Goal: Find specific page/section: Find specific page/section

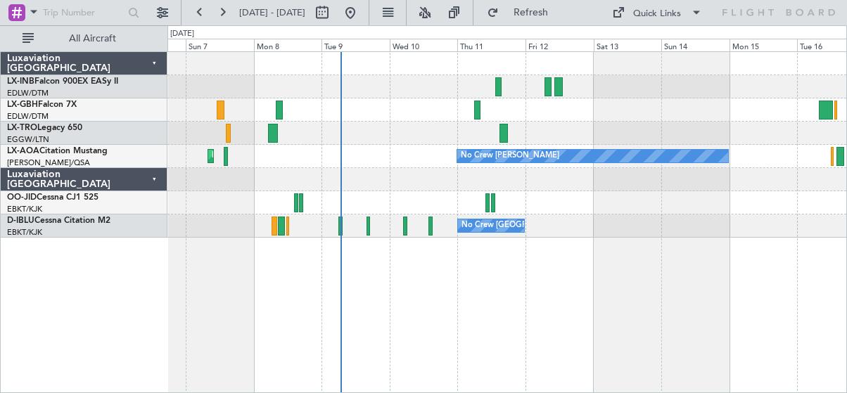
click at [483, 347] on div "Planned Maint Nurnberg Planned Maint [GEOGRAPHIC_DATA] ([GEOGRAPHIC_DATA]) No C…" at bounding box center [507, 222] width 680 height 342
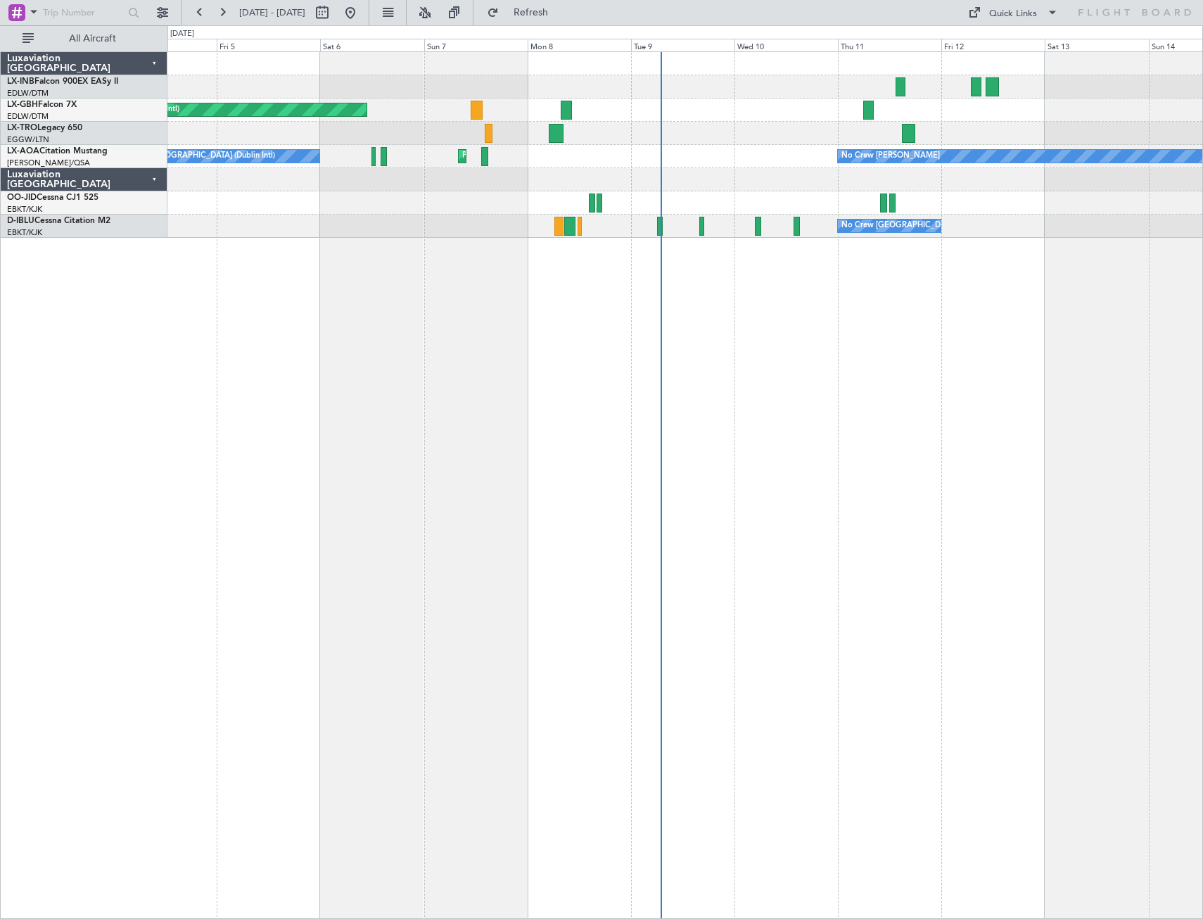
click at [741, 393] on div "Unplanned Maint [GEOGRAPHIC_DATA] (Al Maktoum Intl) Planned Maint [GEOGRAPHIC_D…" at bounding box center [684, 484] width 1035 height 867
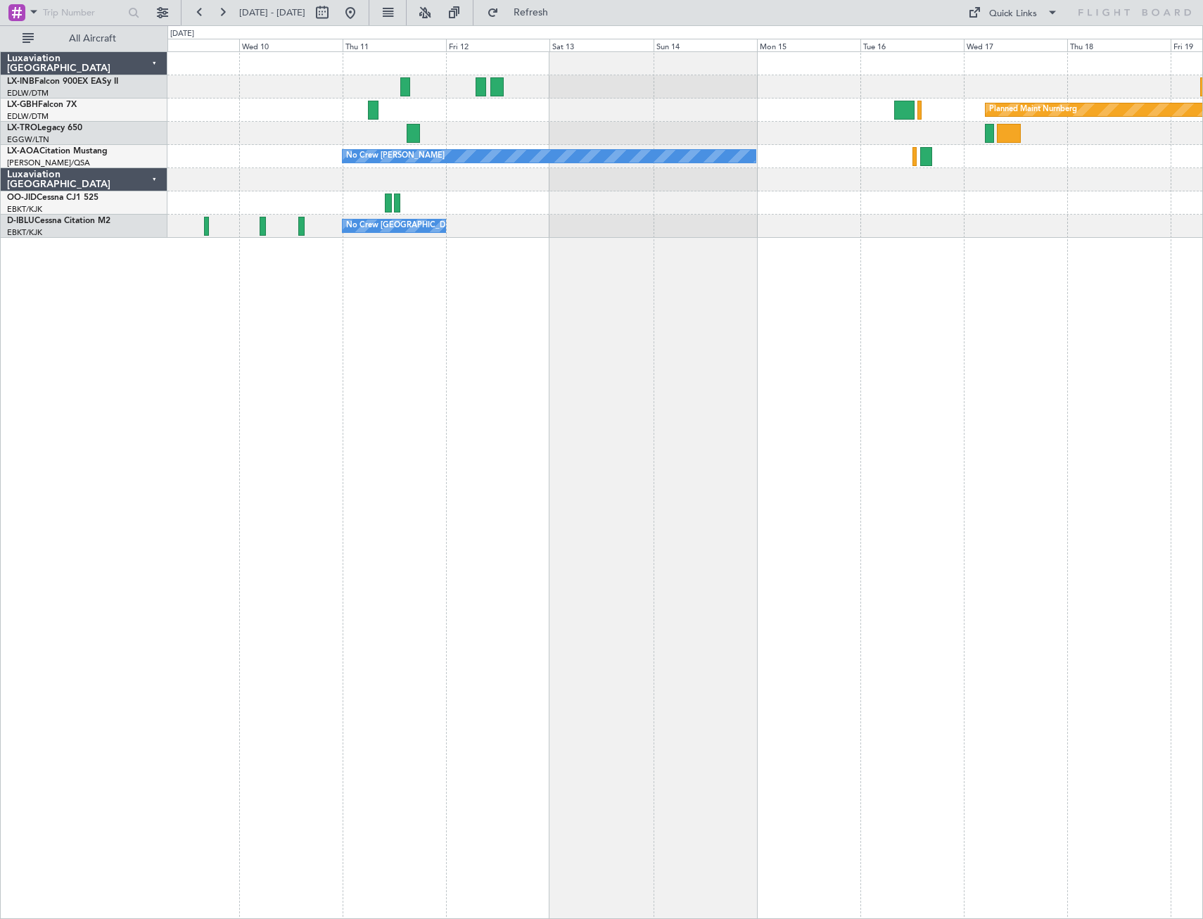
click at [432, 393] on div "Planned Maint Nurnberg No Crew [PERSON_NAME] Planned Maint [GEOGRAPHIC_DATA] ([…" at bounding box center [684, 484] width 1035 height 867
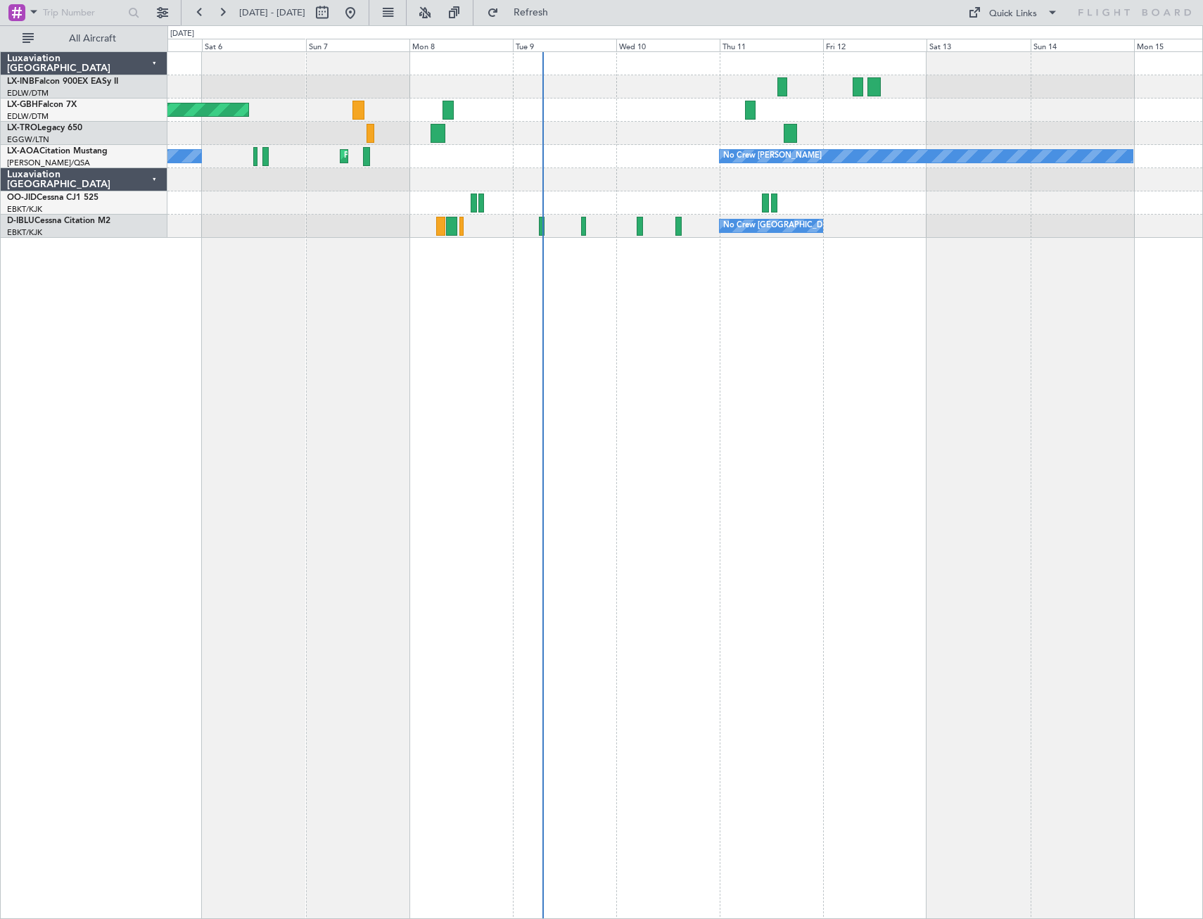
click at [800, 393] on div "Planned Maint [GEOGRAPHIC_DATA] ([GEOGRAPHIC_DATA] Intl) Planned Maint Nurnberg…" at bounding box center [684, 484] width 1035 height 867
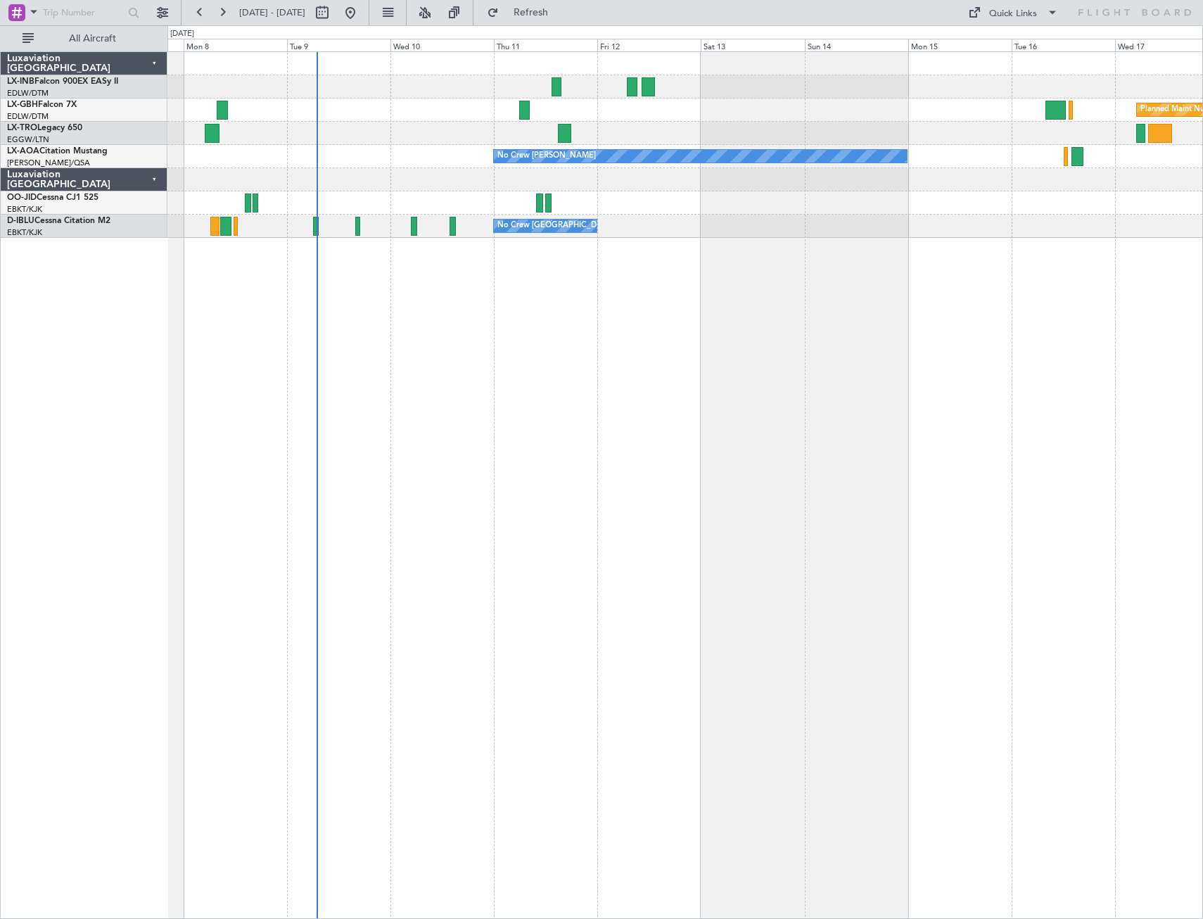
click at [828, 393] on div "Planned Maint Nurnberg Planned Maint [GEOGRAPHIC_DATA] ([GEOGRAPHIC_DATA]) No C…" at bounding box center [684, 484] width 1035 height 867
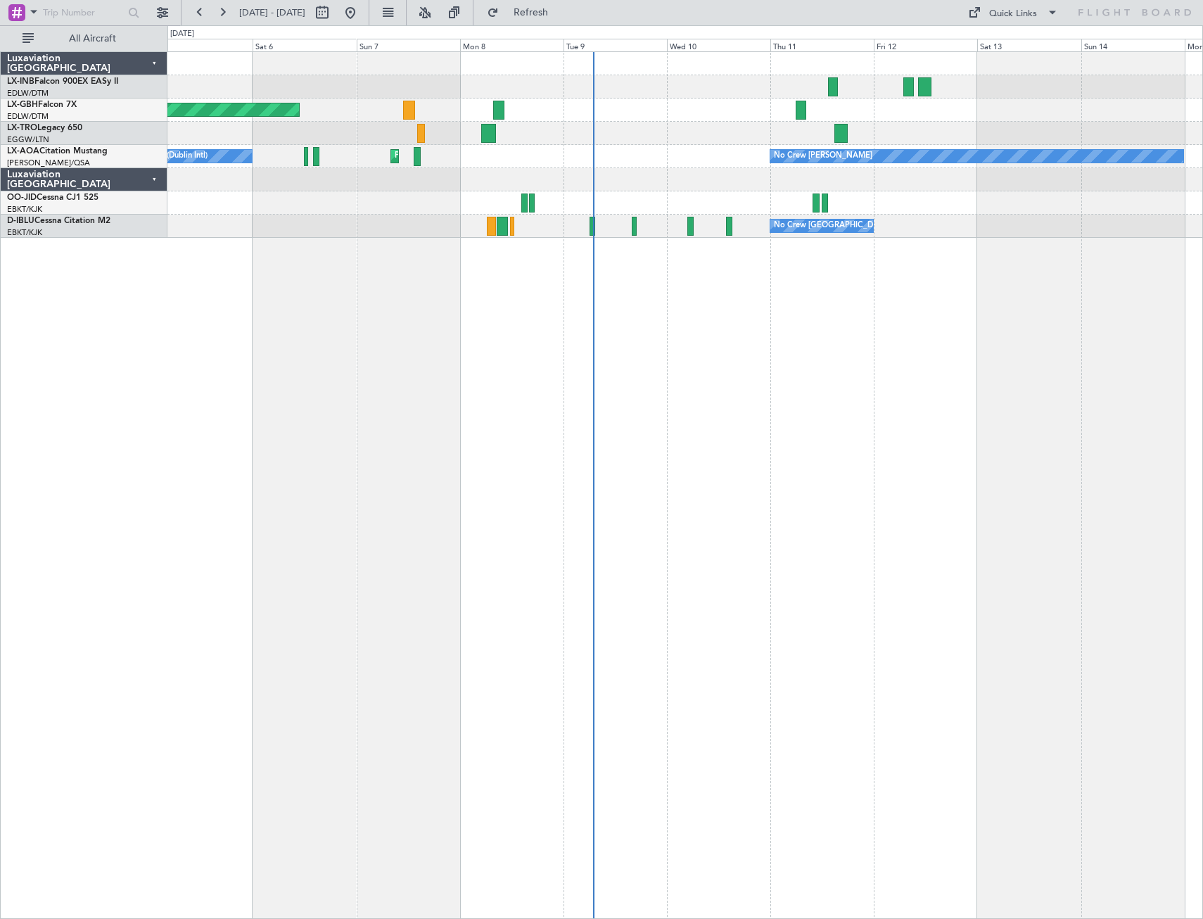
click at [811, 356] on div "Planned Maint [GEOGRAPHIC_DATA] ([GEOGRAPHIC_DATA] Intl) Planned Maint Nurnberg…" at bounding box center [684, 484] width 1035 height 867
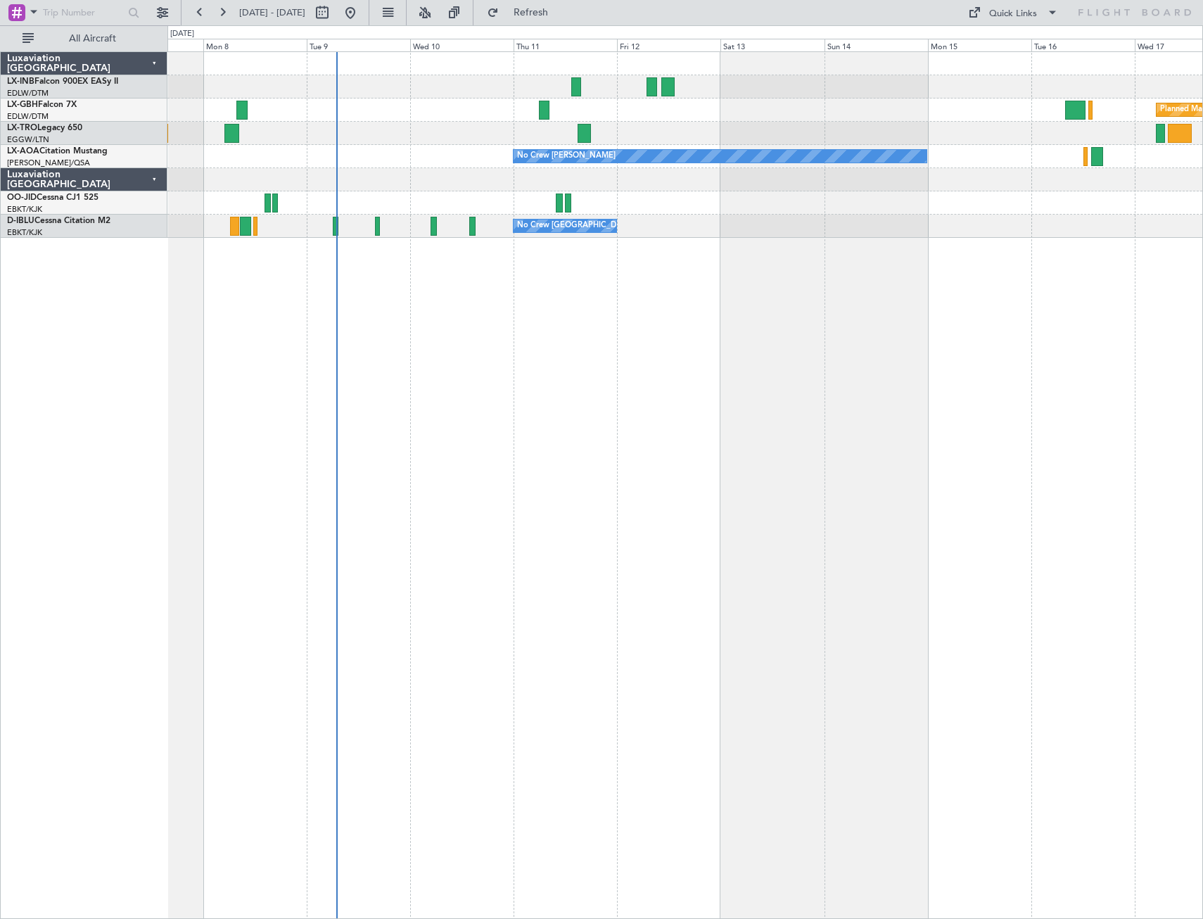
click at [625, 365] on div "Planned Maint Nurnberg Planned Maint [GEOGRAPHIC_DATA] ([GEOGRAPHIC_DATA]) No C…" at bounding box center [684, 484] width 1035 height 867
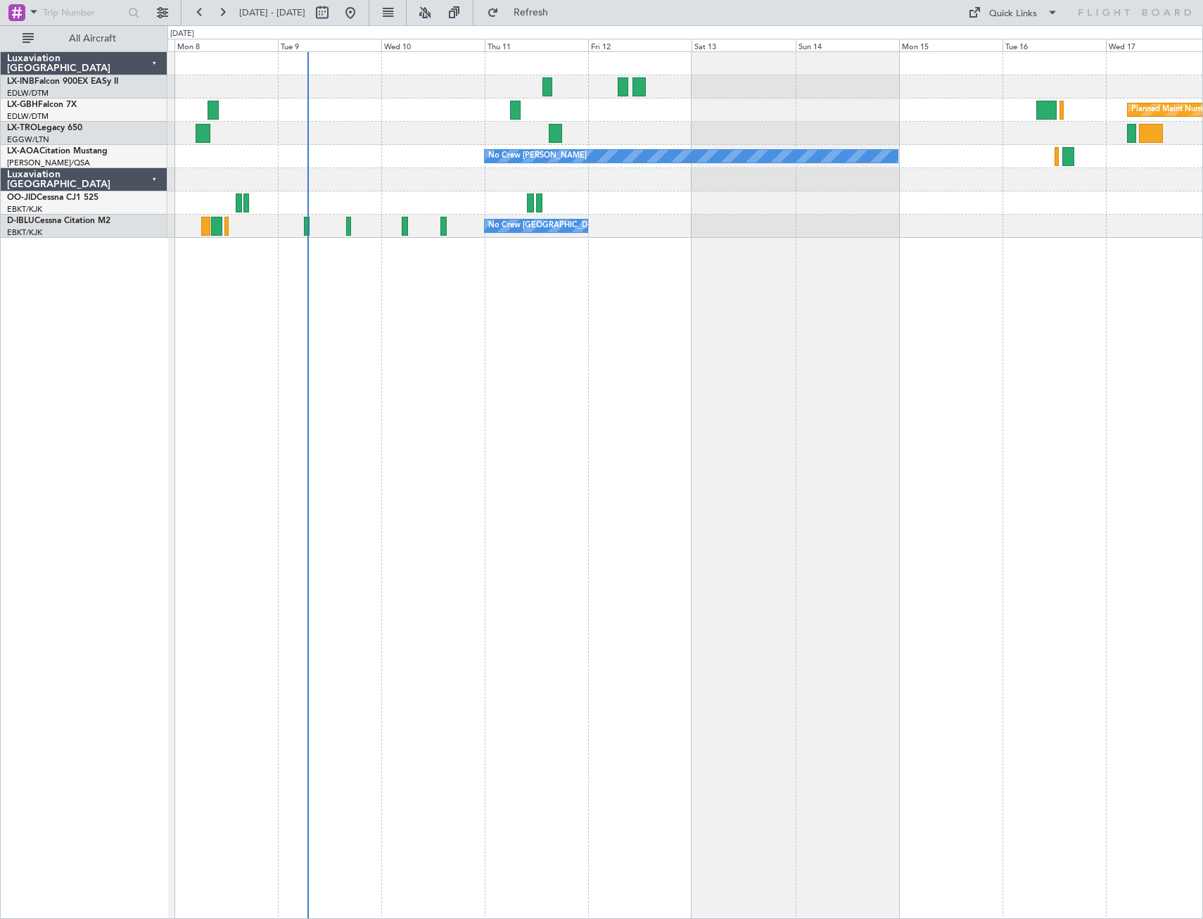
click at [656, 393] on div "Planned Maint Nurnberg Planned Maint [GEOGRAPHIC_DATA] ([GEOGRAPHIC_DATA]) No C…" at bounding box center [684, 484] width 1035 height 867
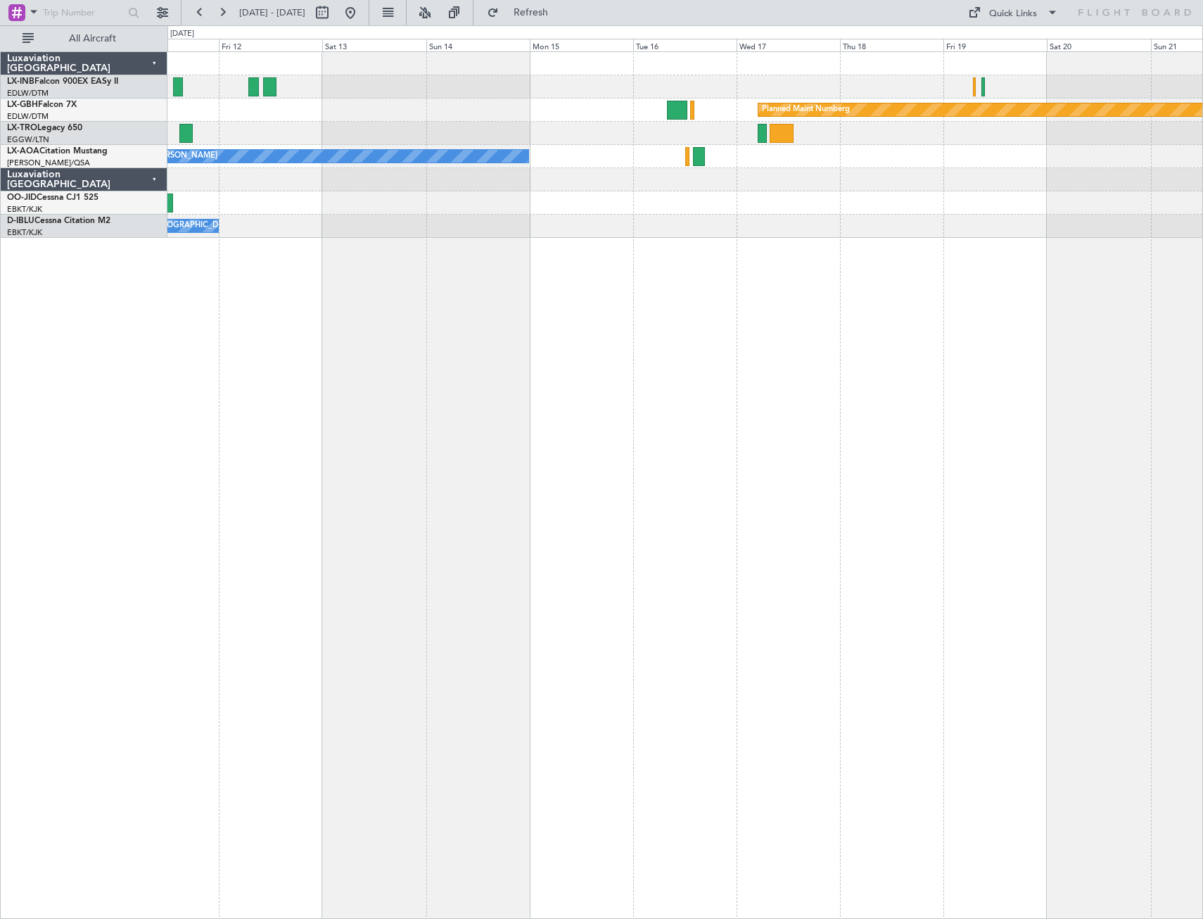
click at [846, 373] on div "Planned Maint Nurnberg No Crew [PERSON_NAME] No Crew [GEOGRAPHIC_DATA] (Brussel…" at bounding box center [684, 484] width 1035 height 867
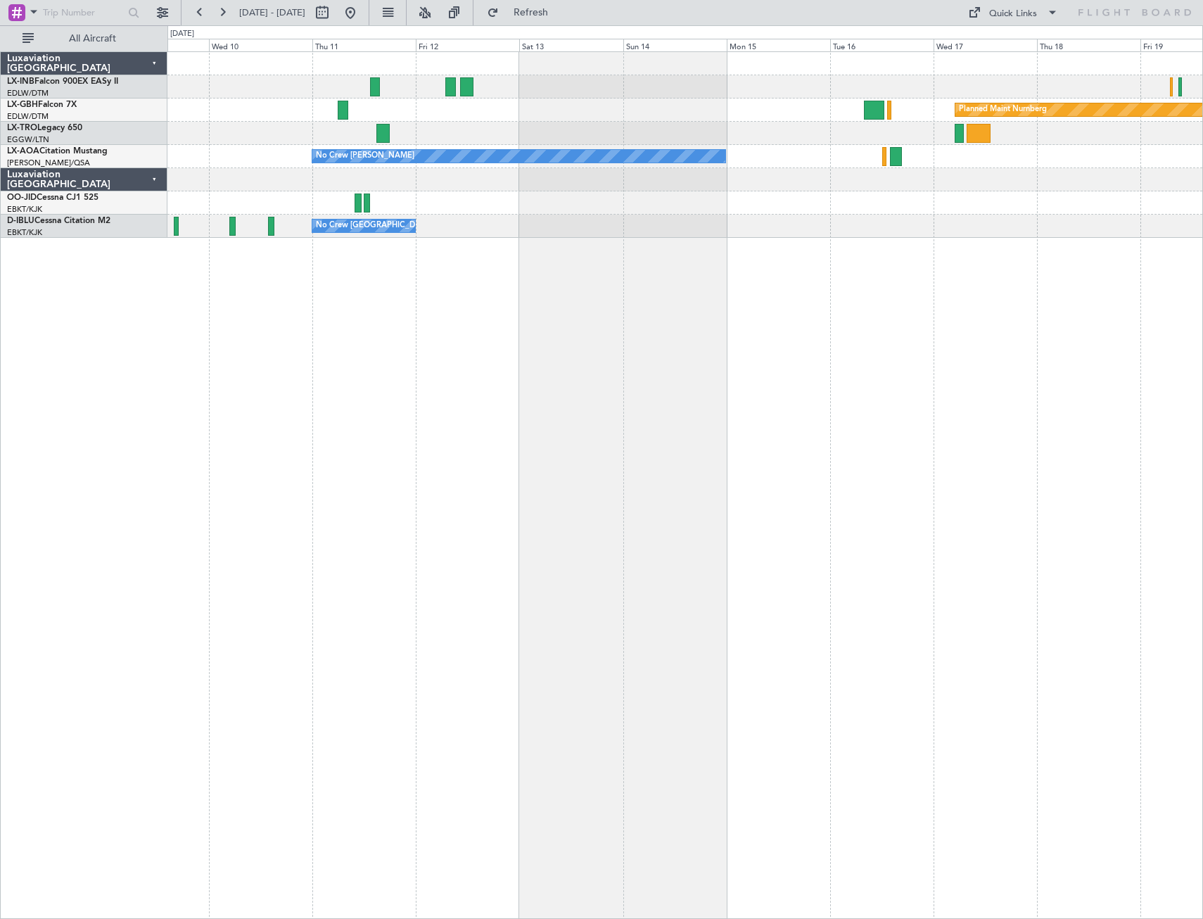
click at [846, 393] on div "Planned Maint Nurnberg No Crew [PERSON_NAME] Planned Maint [GEOGRAPHIC_DATA] ([…" at bounding box center [684, 484] width 1035 height 867
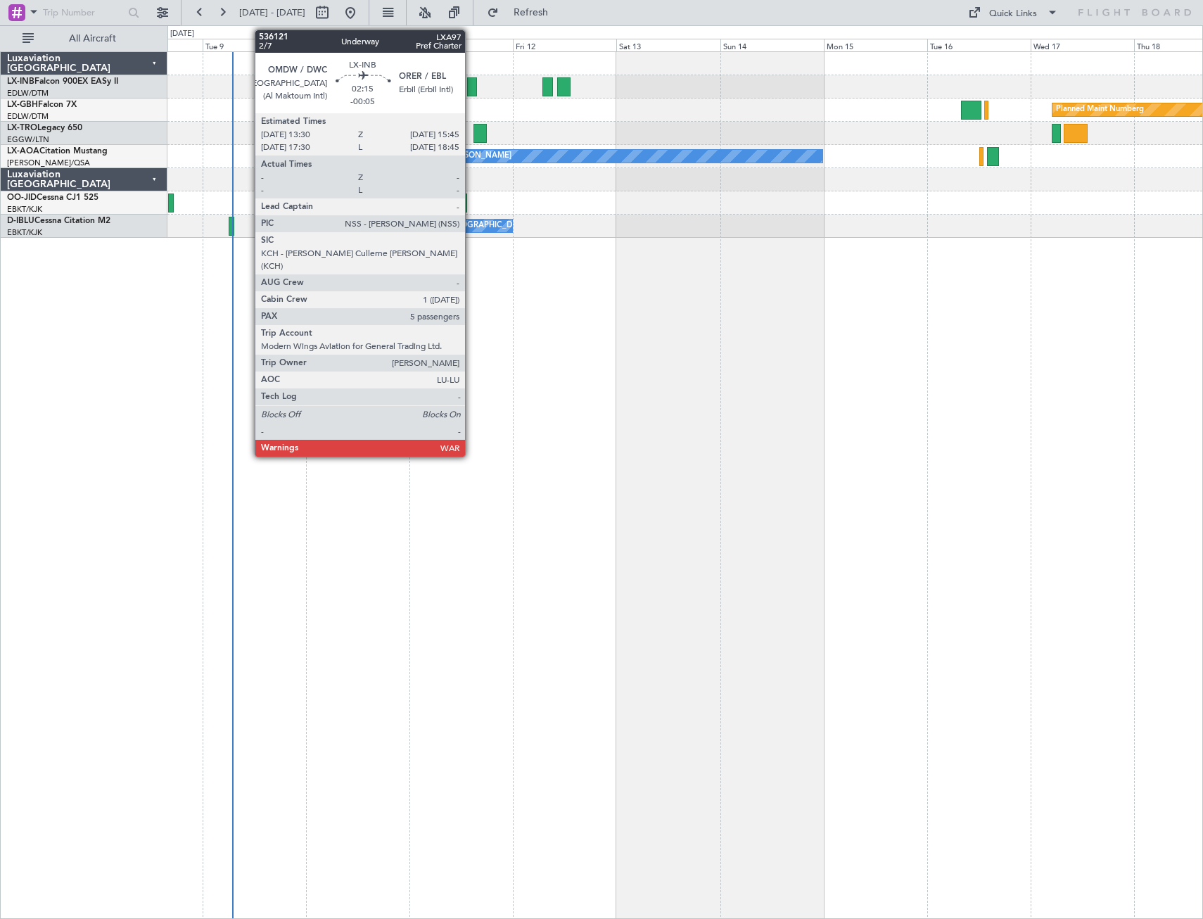
click at [471, 81] on div at bounding box center [472, 86] width 10 height 19
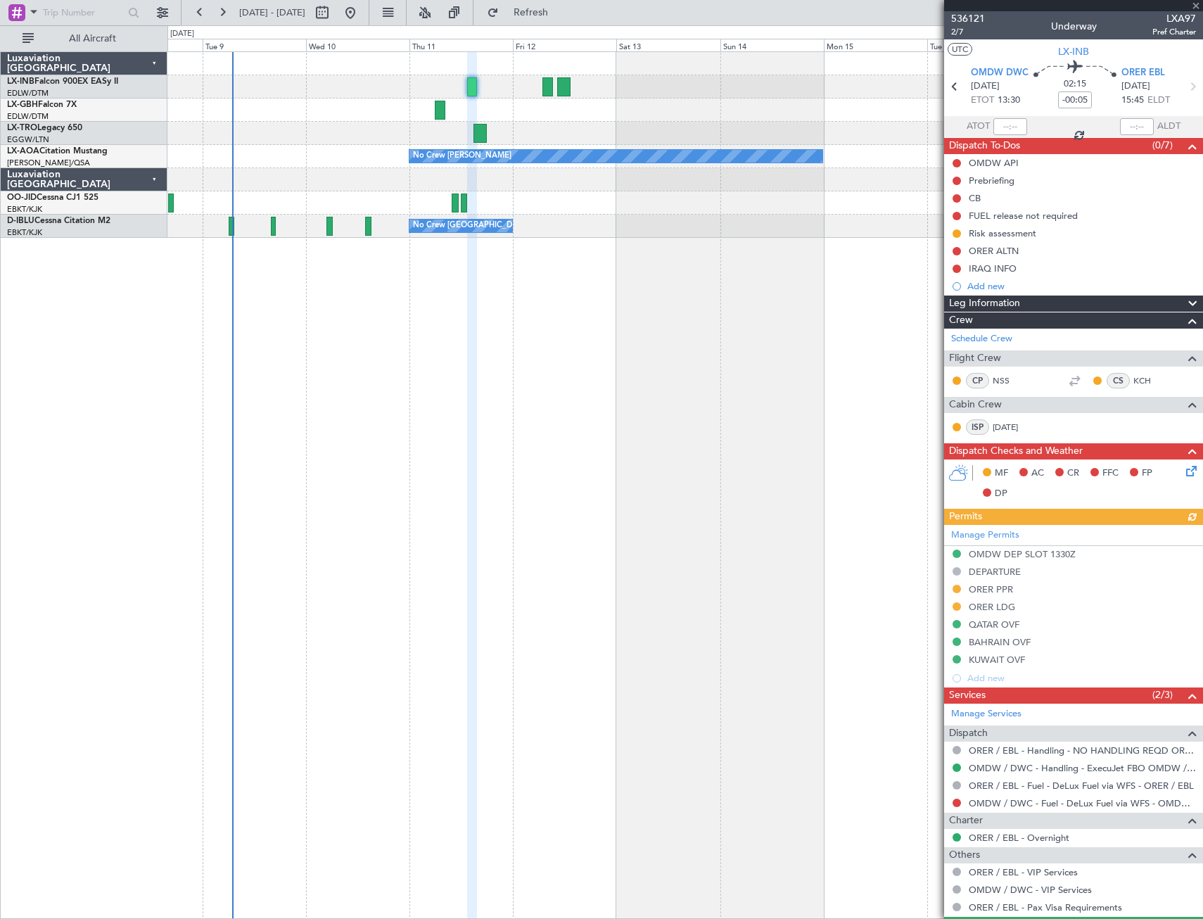
scroll to position [195, 0]
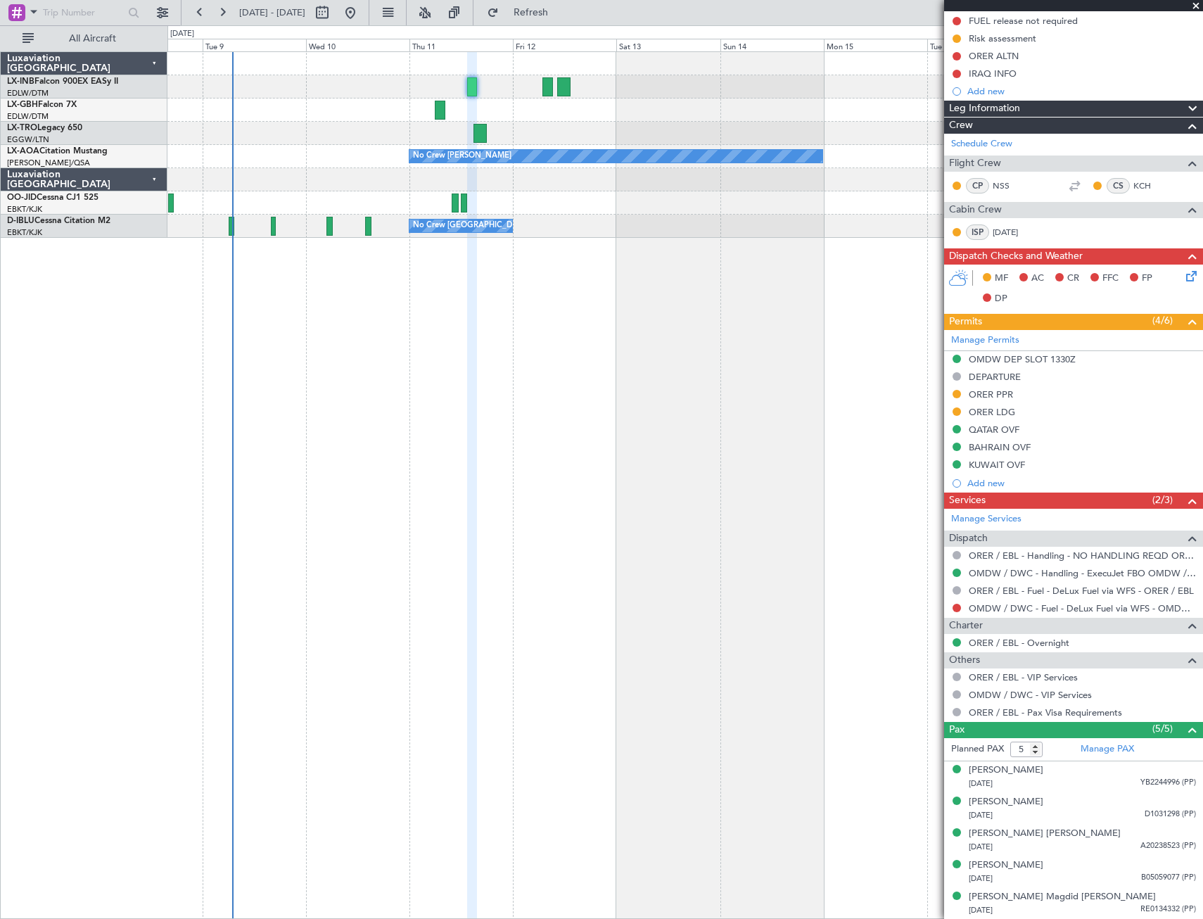
click at [846, 5] on span at bounding box center [1196, 6] width 14 height 13
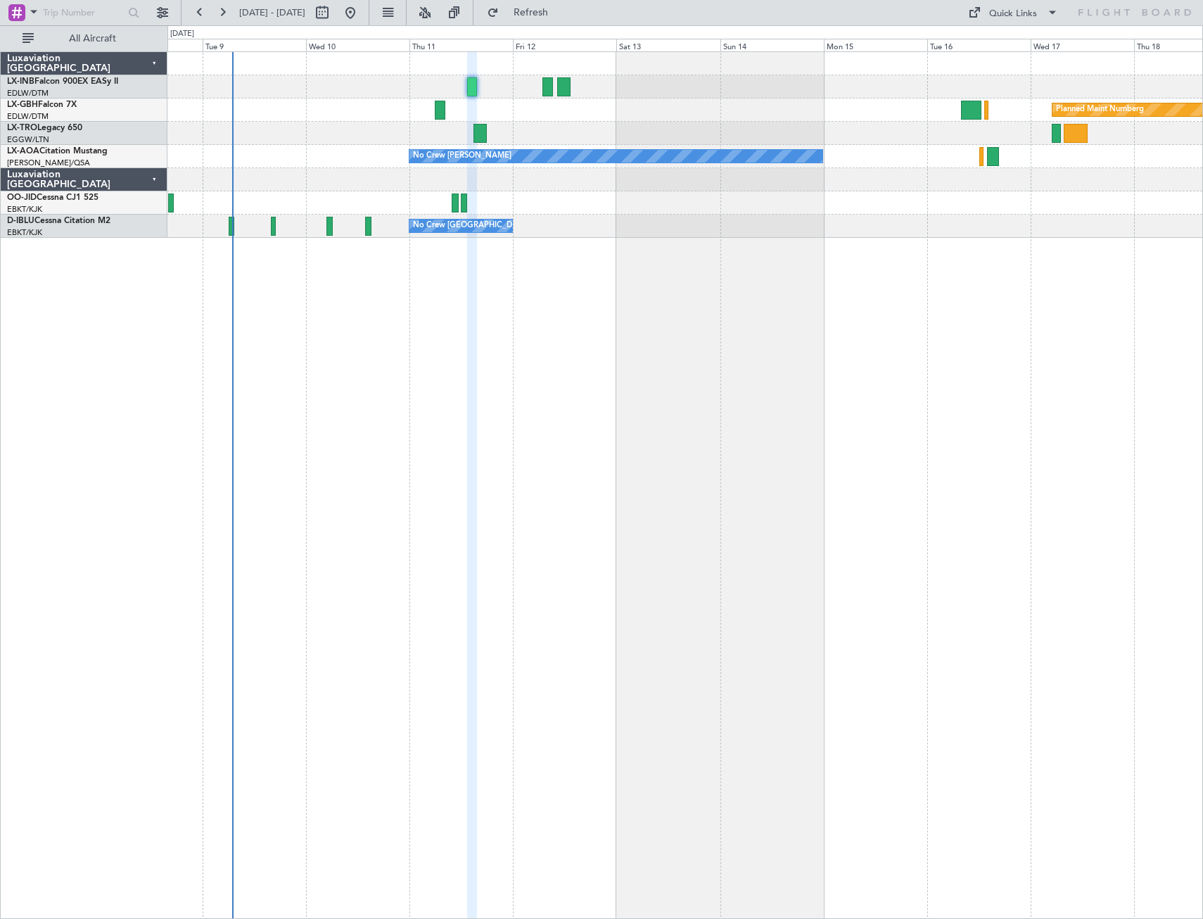
type input "0"
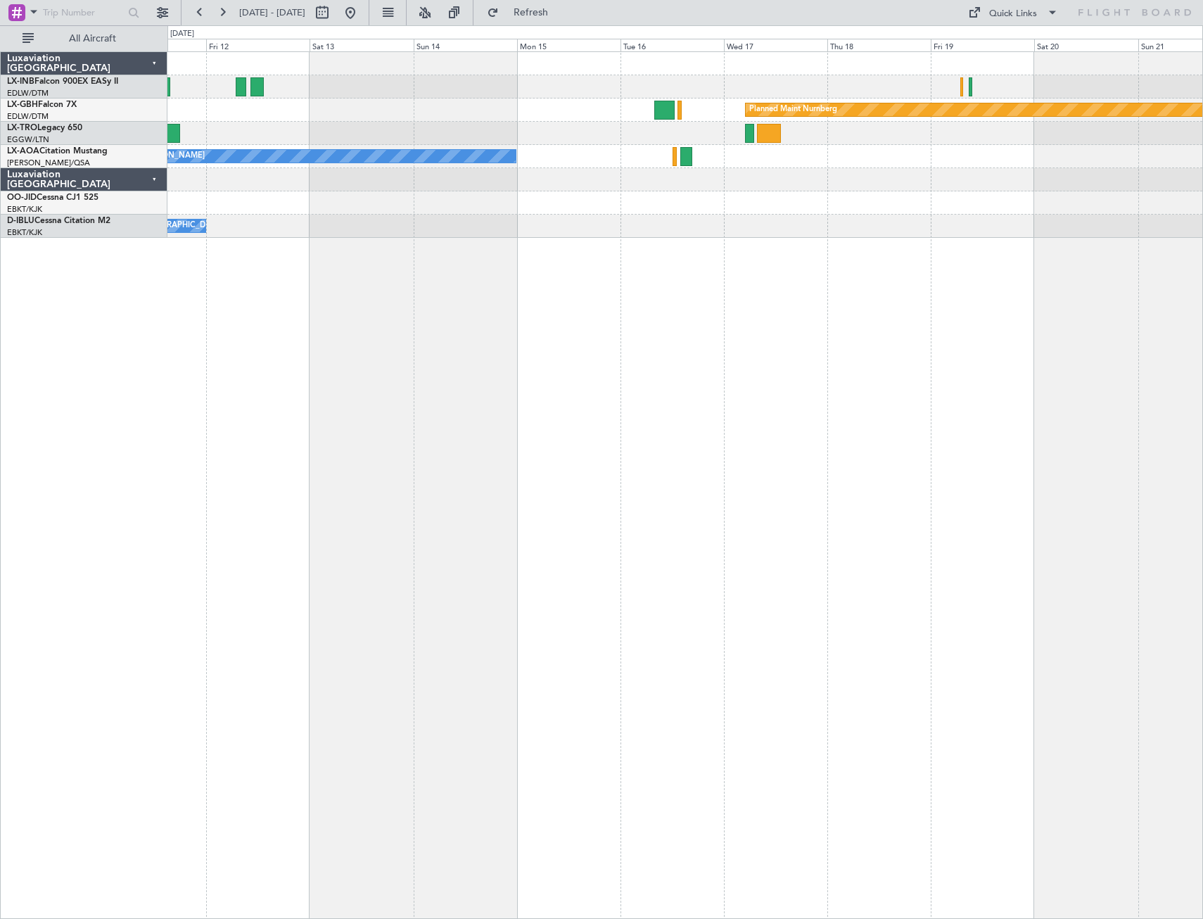
click at [411, 393] on div "Planned Maint Nurnberg No Crew [PERSON_NAME] No Crew [GEOGRAPHIC_DATA] (Brussel…" at bounding box center [684, 484] width 1035 height 867
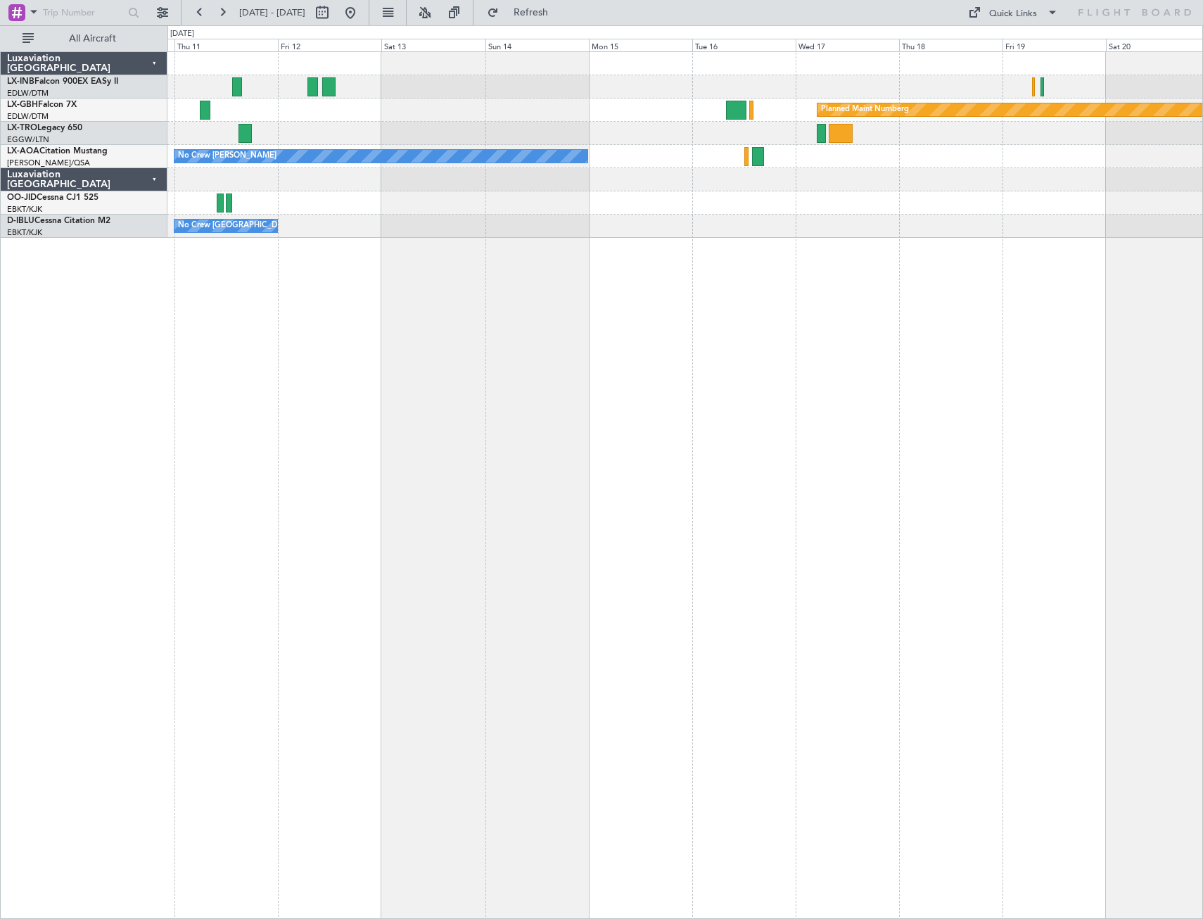
click at [766, 343] on div "Planned Maint Nurnberg No Crew [PERSON_NAME] No Crew [GEOGRAPHIC_DATA] (Brussel…" at bounding box center [684, 484] width 1035 height 867
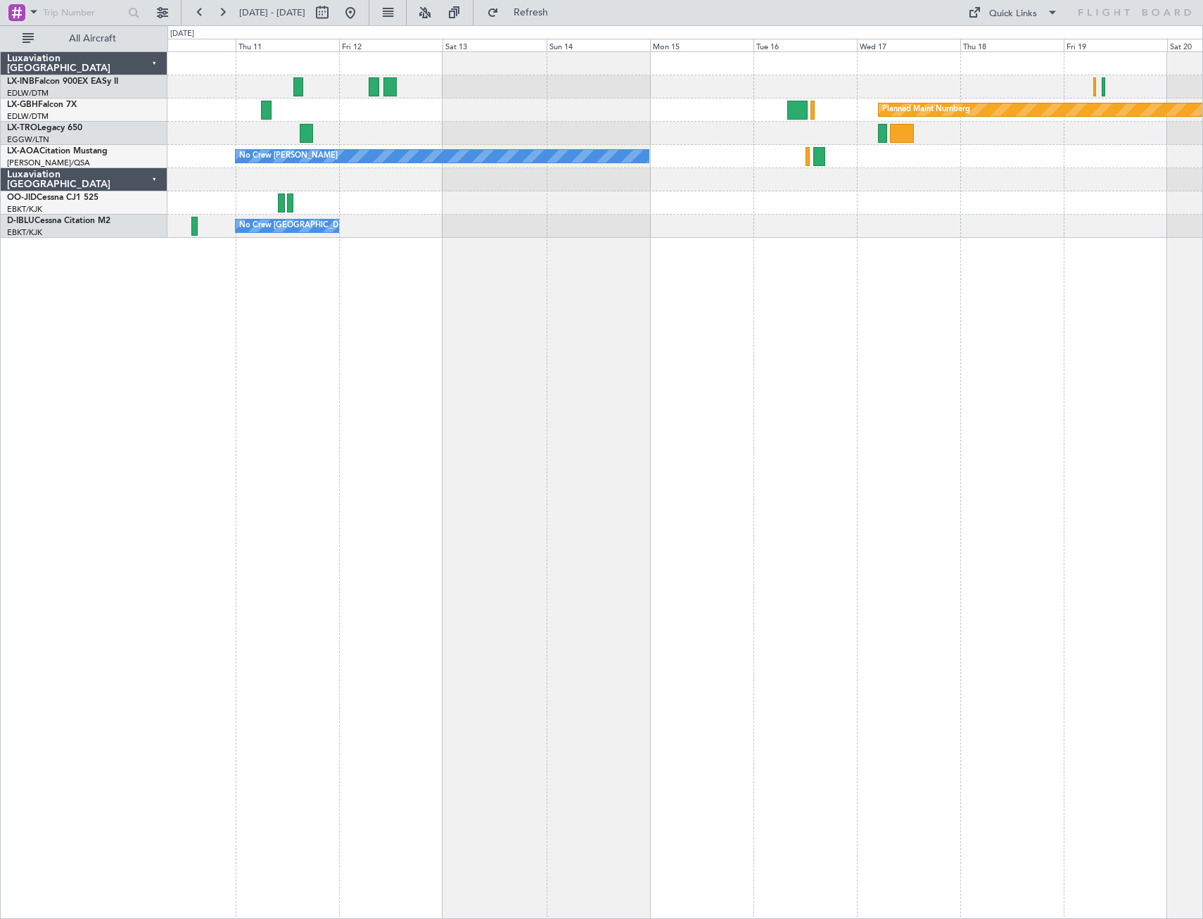
click at [473, 323] on div "Planned Maint Nurnberg No Crew [PERSON_NAME] No Crew [GEOGRAPHIC_DATA] (Brussel…" at bounding box center [684, 484] width 1035 height 867
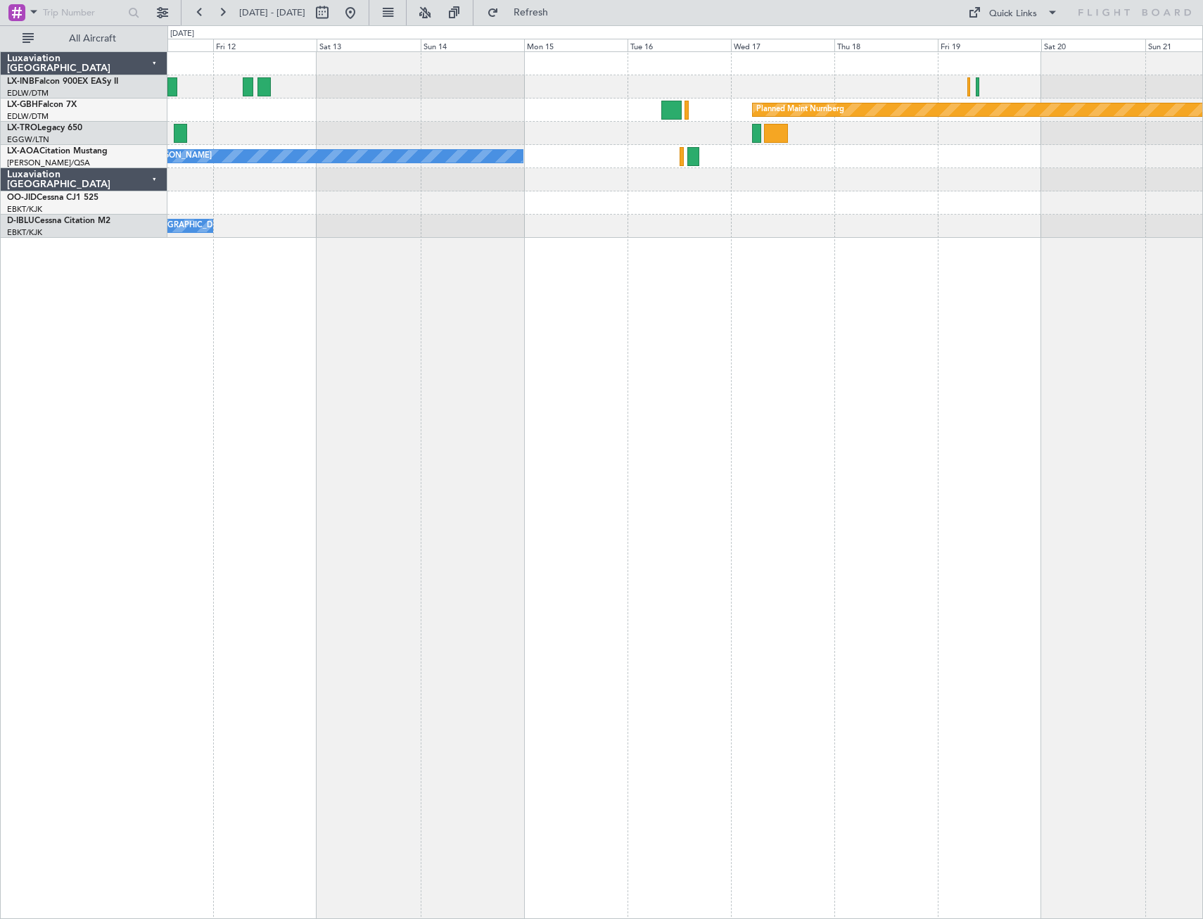
click at [609, 393] on div "Planned Maint Nurnberg No Crew [PERSON_NAME] No Crew [GEOGRAPHIC_DATA] (Brussel…" at bounding box center [684, 484] width 1035 height 867
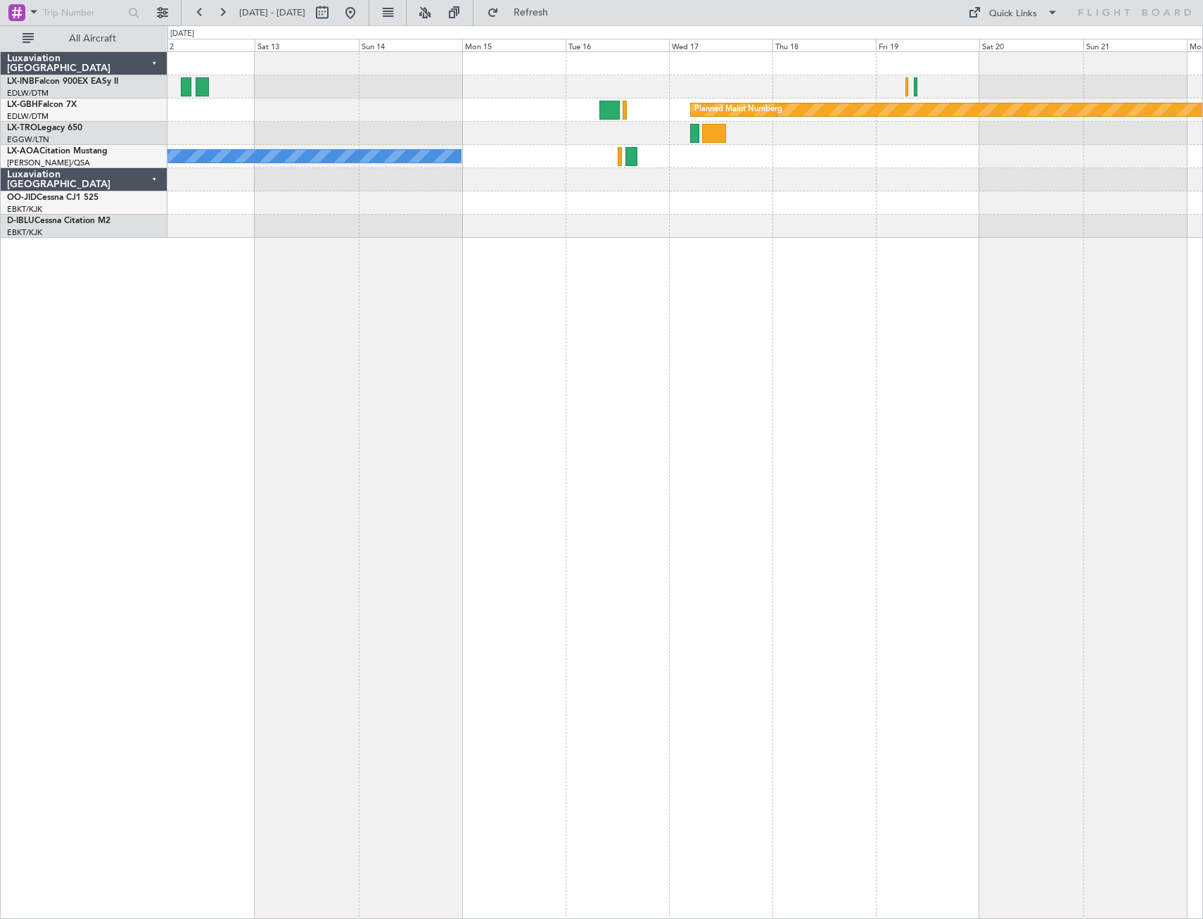
click at [214, 393] on div "Planned Maint Nurnberg No Crew [PERSON_NAME] No Crew [GEOGRAPHIC_DATA] (Brussel…" at bounding box center [684, 484] width 1035 height 867
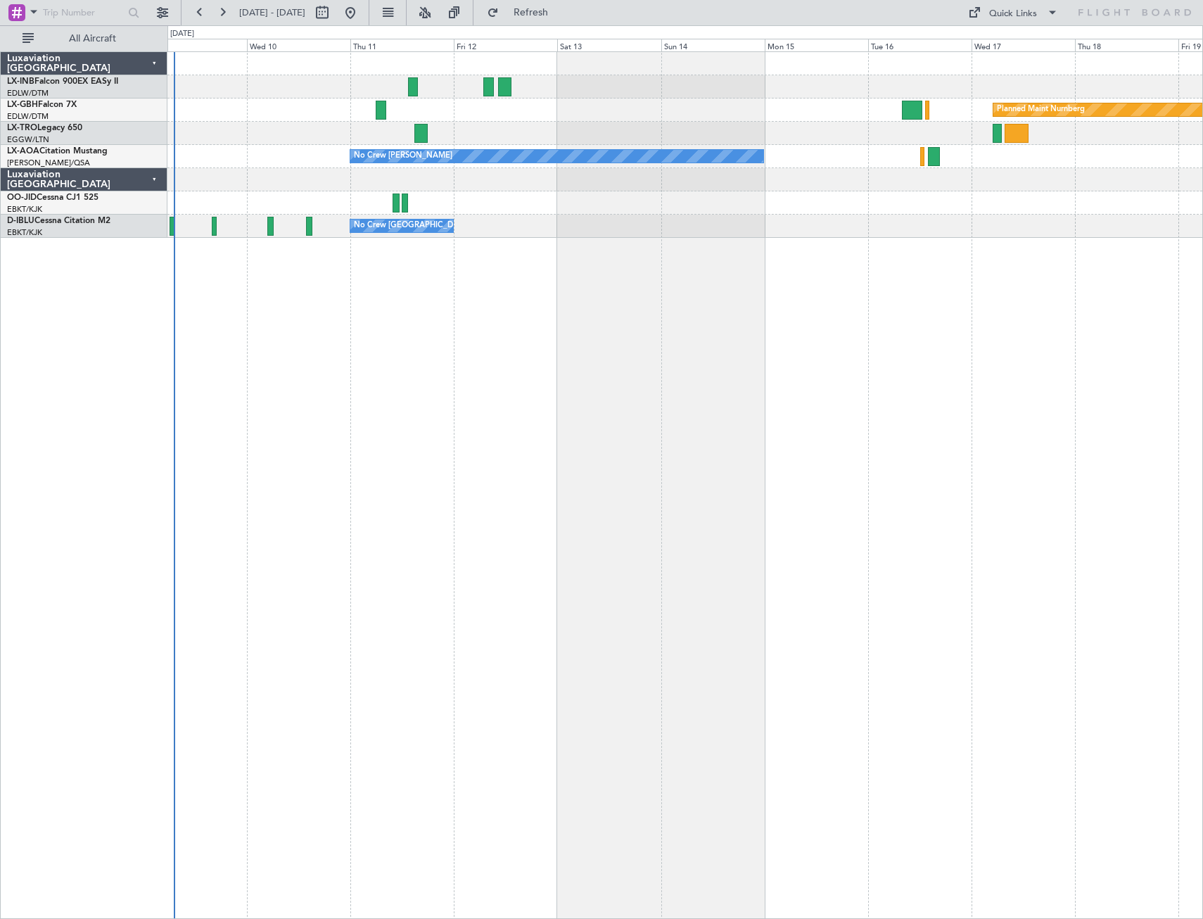
click at [846, 348] on div "Planned Maint Nurnberg No Crew [PERSON_NAME] Planned Maint [GEOGRAPHIC_DATA] ([…" at bounding box center [684, 484] width 1035 height 867
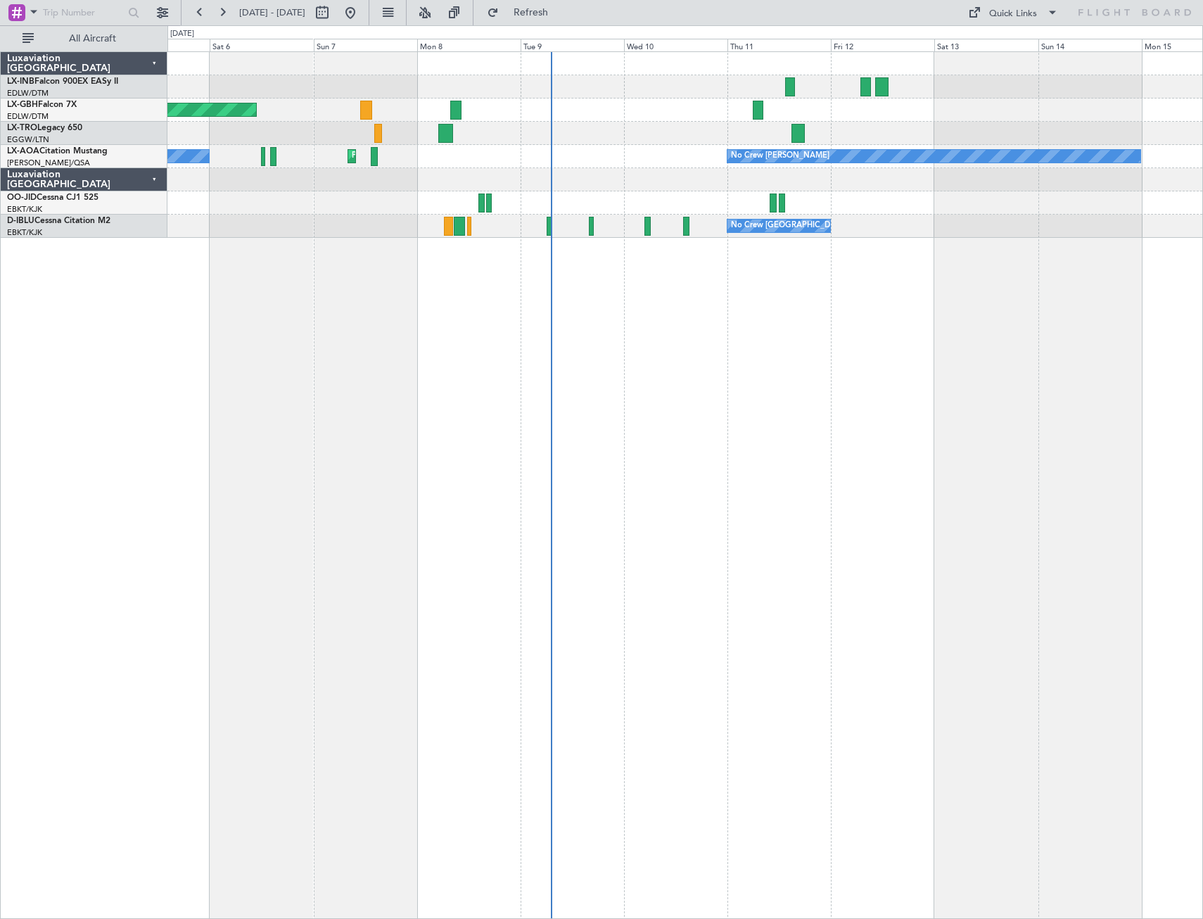
click at [846, 393] on div "Planned Maint [GEOGRAPHIC_DATA] ([GEOGRAPHIC_DATA] Intl) Planned Maint Nurnberg…" at bounding box center [684, 484] width 1035 height 867
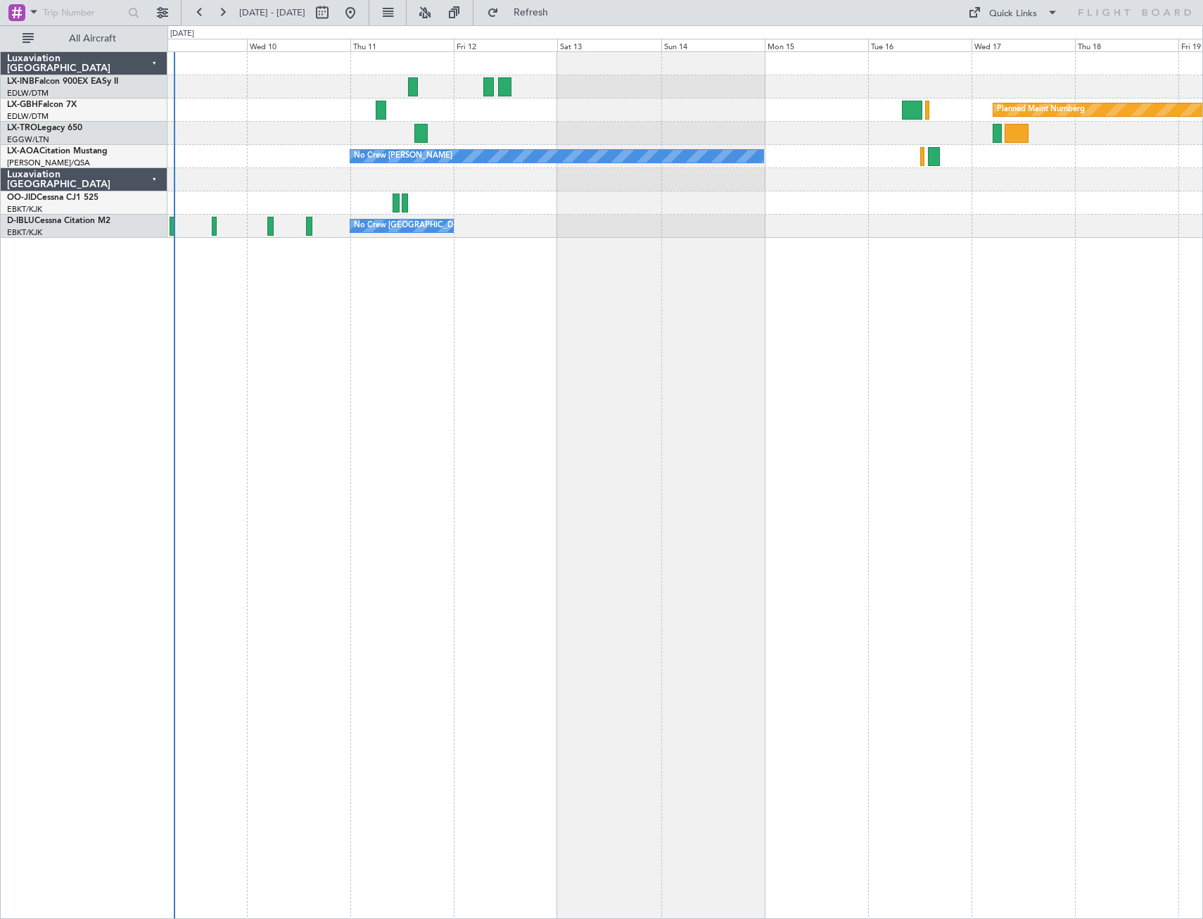
click at [584, 393] on div "Planned Maint Nurnberg No Crew [PERSON_NAME] Planned Maint [GEOGRAPHIC_DATA] ([…" at bounding box center [684, 484] width 1035 height 867
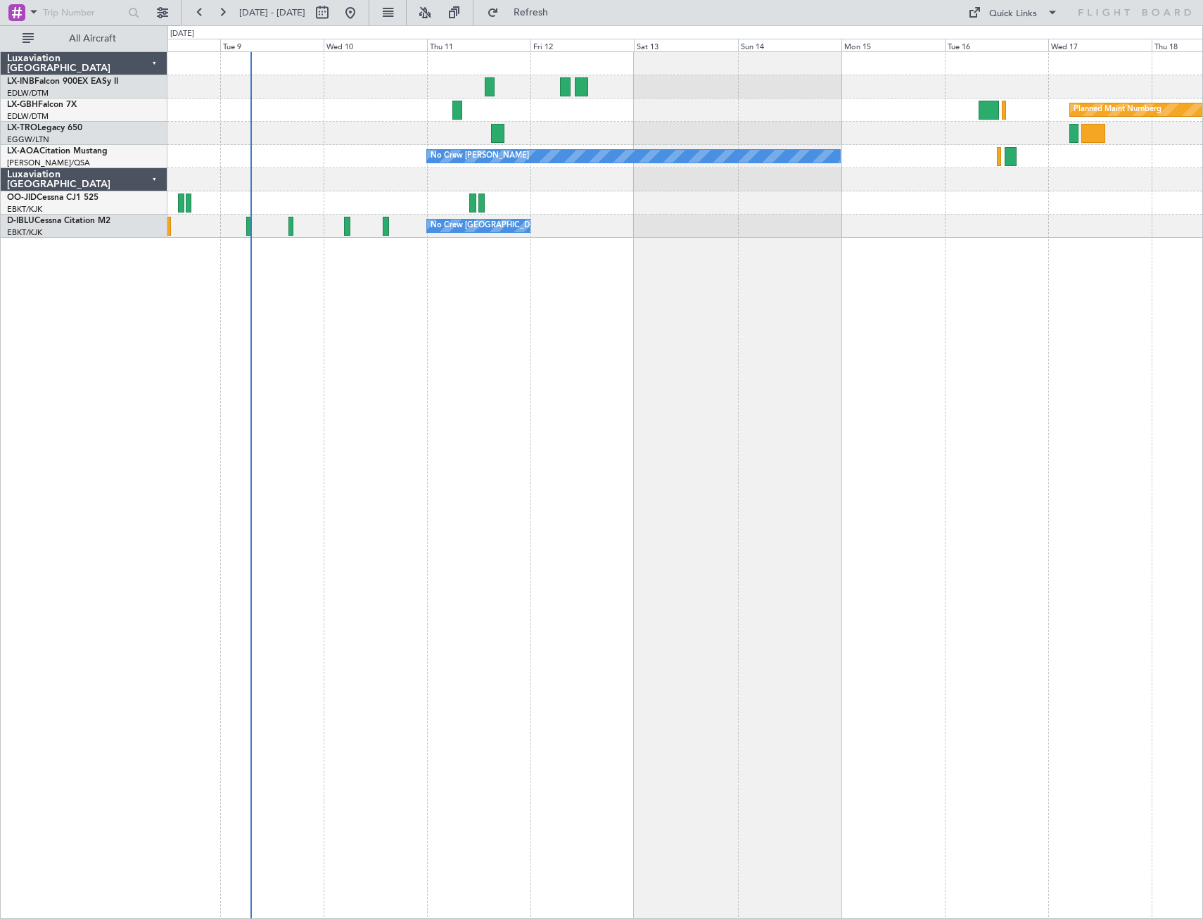
click at [710, 393] on div "Planned Maint Nurnberg Planned Maint [GEOGRAPHIC_DATA] ([GEOGRAPHIC_DATA]) No C…" at bounding box center [684, 484] width 1035 height 867
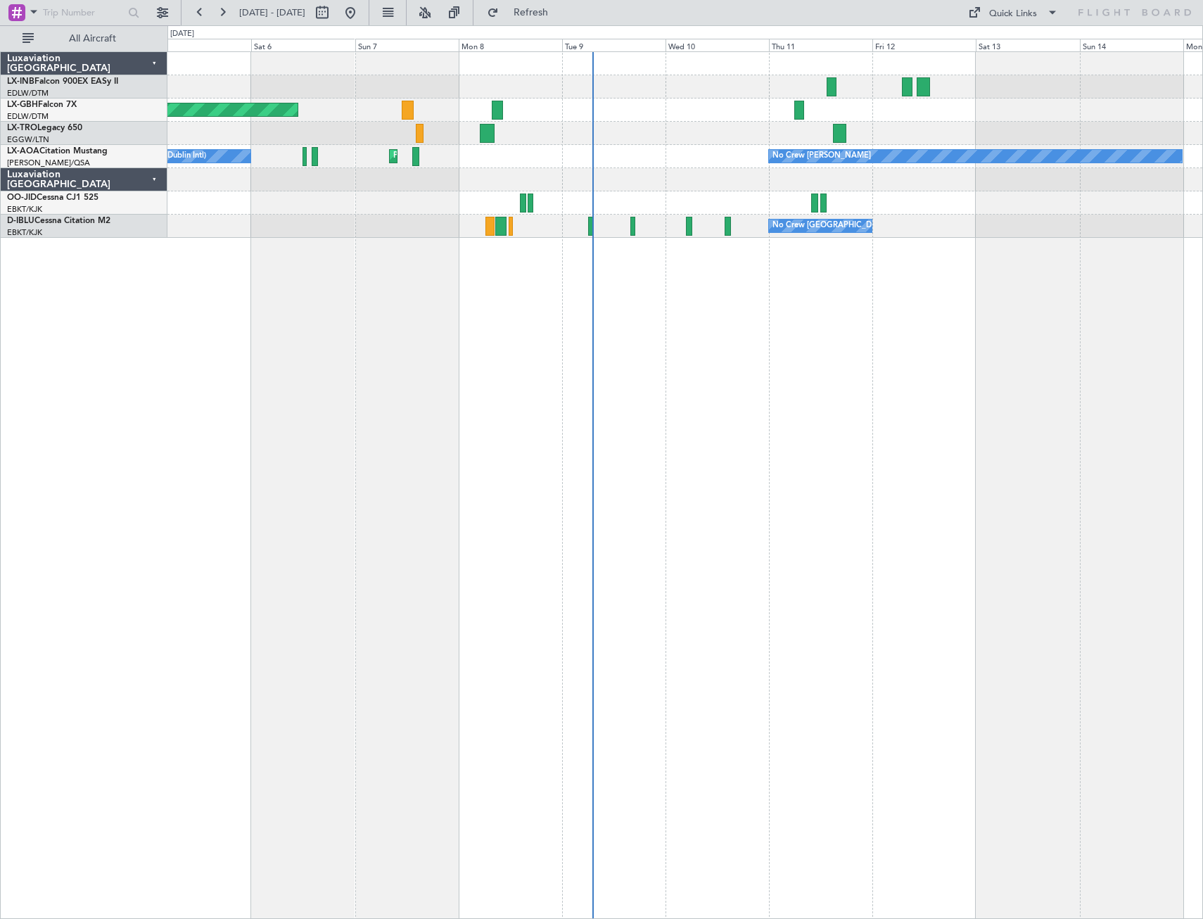
click at [846, 393] on div "Planned Maint [GEOGRAPHIC_DATA] ([GEOGRAPHIC_DATA] Intl) Planned Maint Nurnberg…" at bounding box center [684, 484] width 1035 height 867
click at [565, 4] on button "Refresh" at bounding box center [522, 12] width 84 height 23
click at [362, 14] on button at bounding box center [350, 12] width 23 height 23
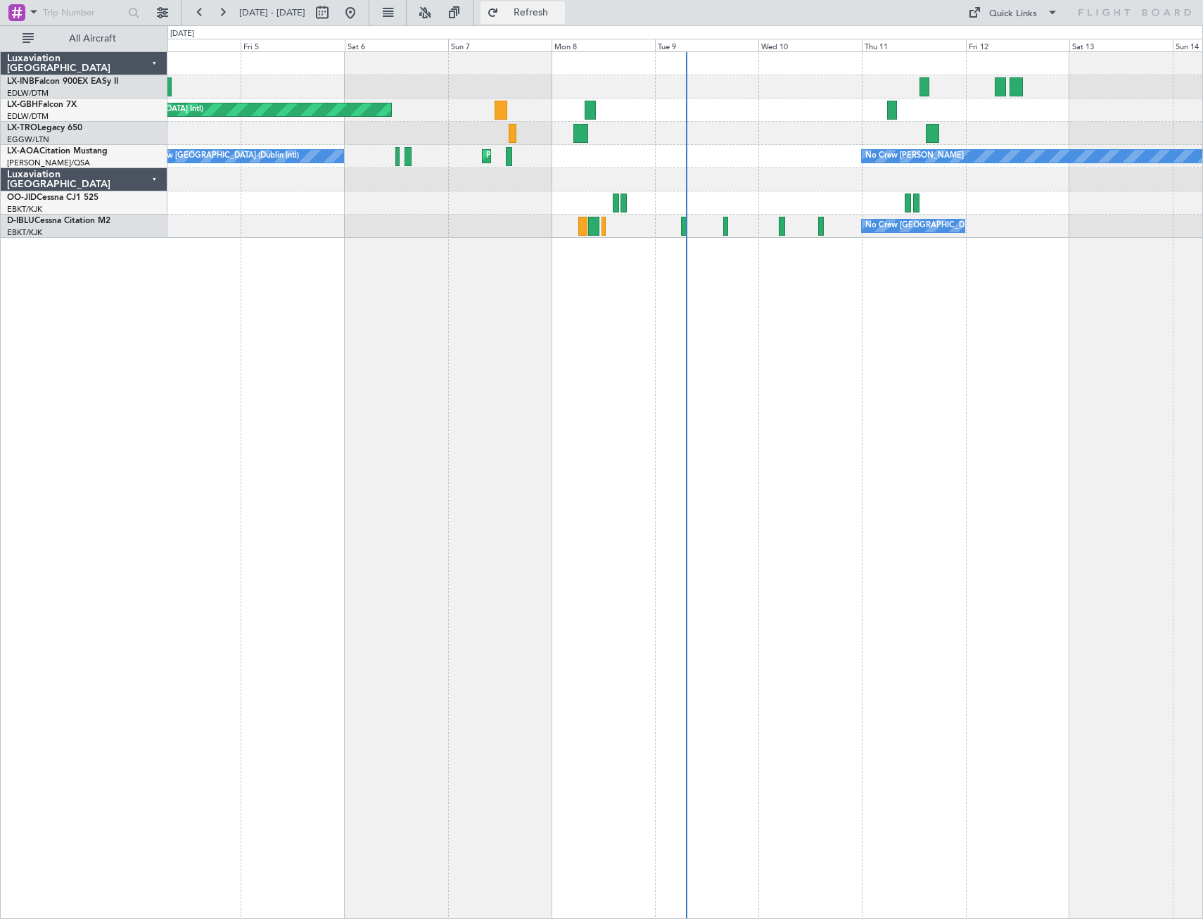
click at [564, 2] on button "Refresh" at bounding box center [522, 12] width 84 height 23
click at [362, 16] on button at bounding box center [350, 12] width 23 height 23
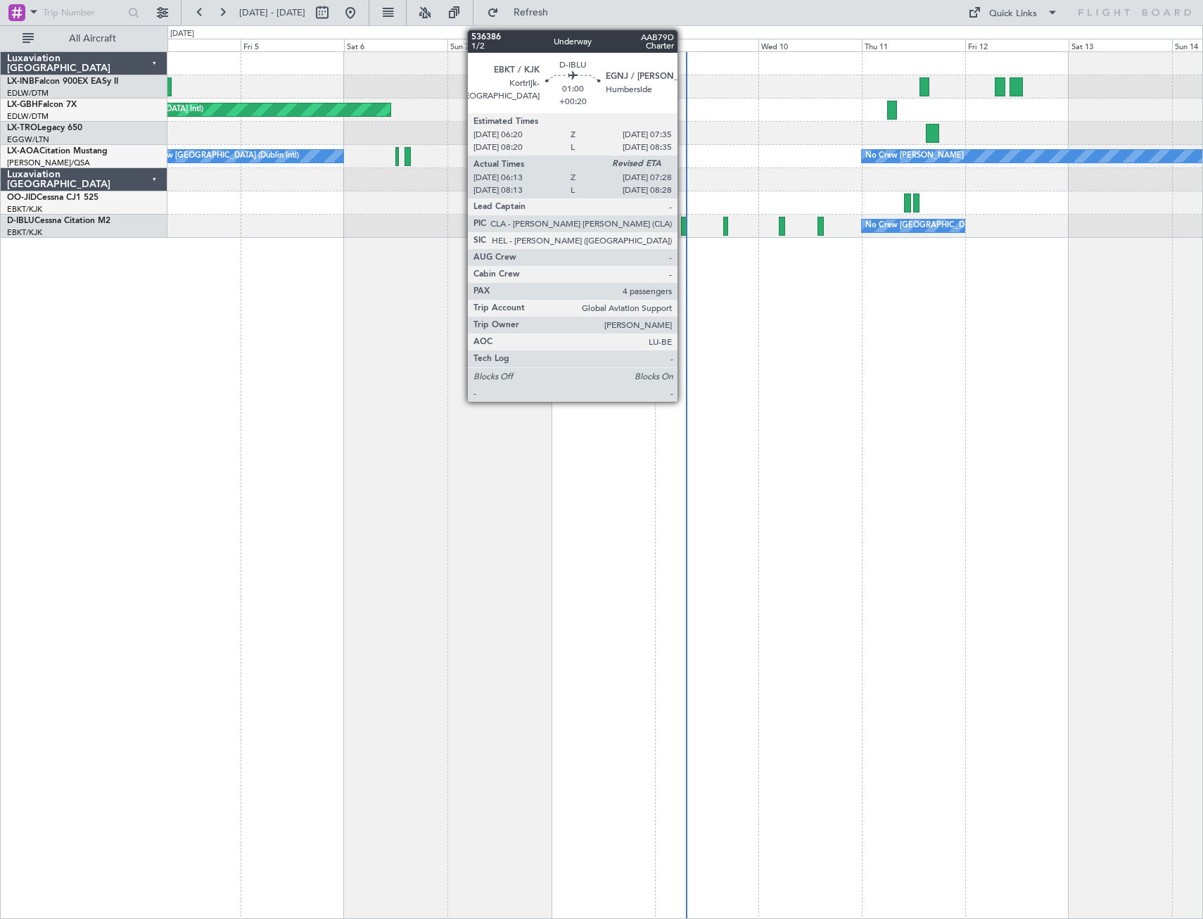
click at [684, 231] on div at bounding box center [684, 226] width 6 height 19
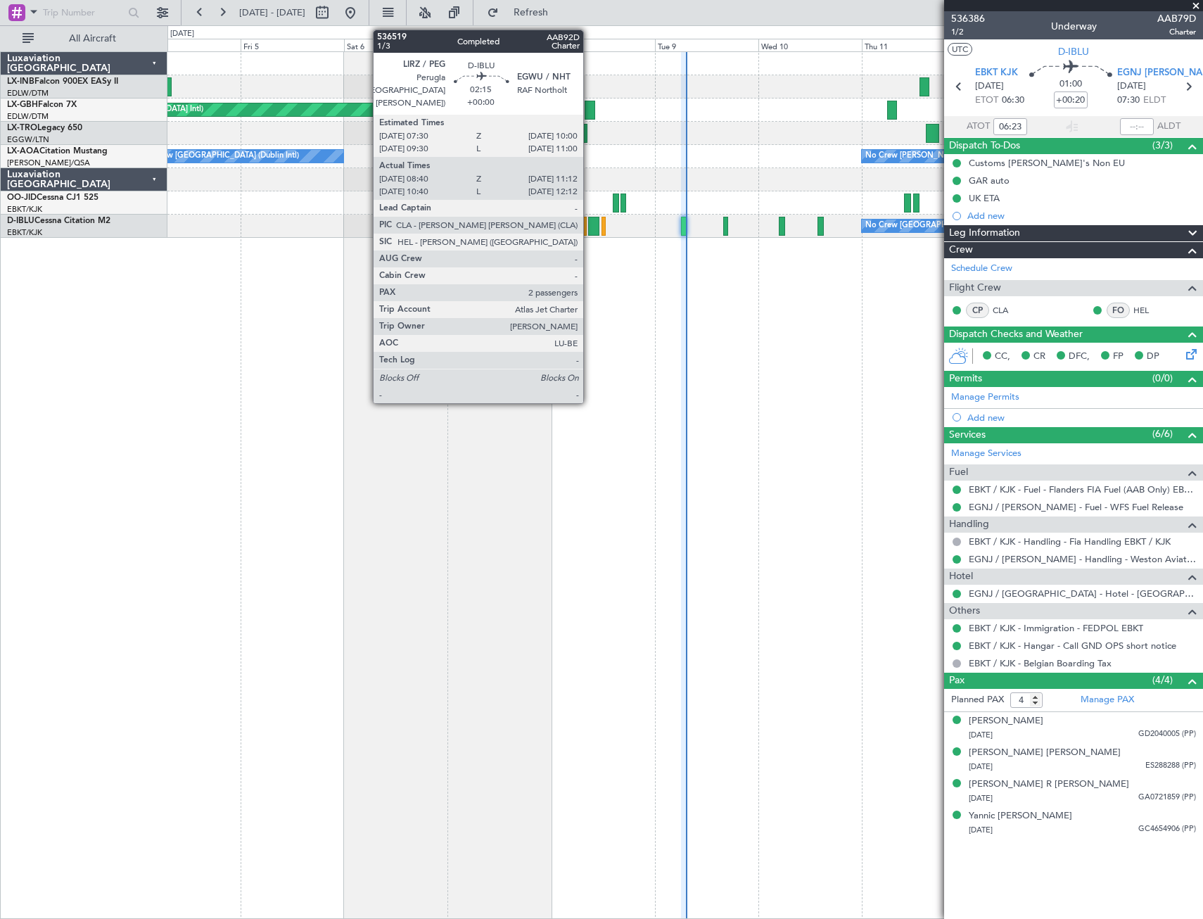
click at [589, 230] on div at bounding box center [593, 226] width 11 height 19
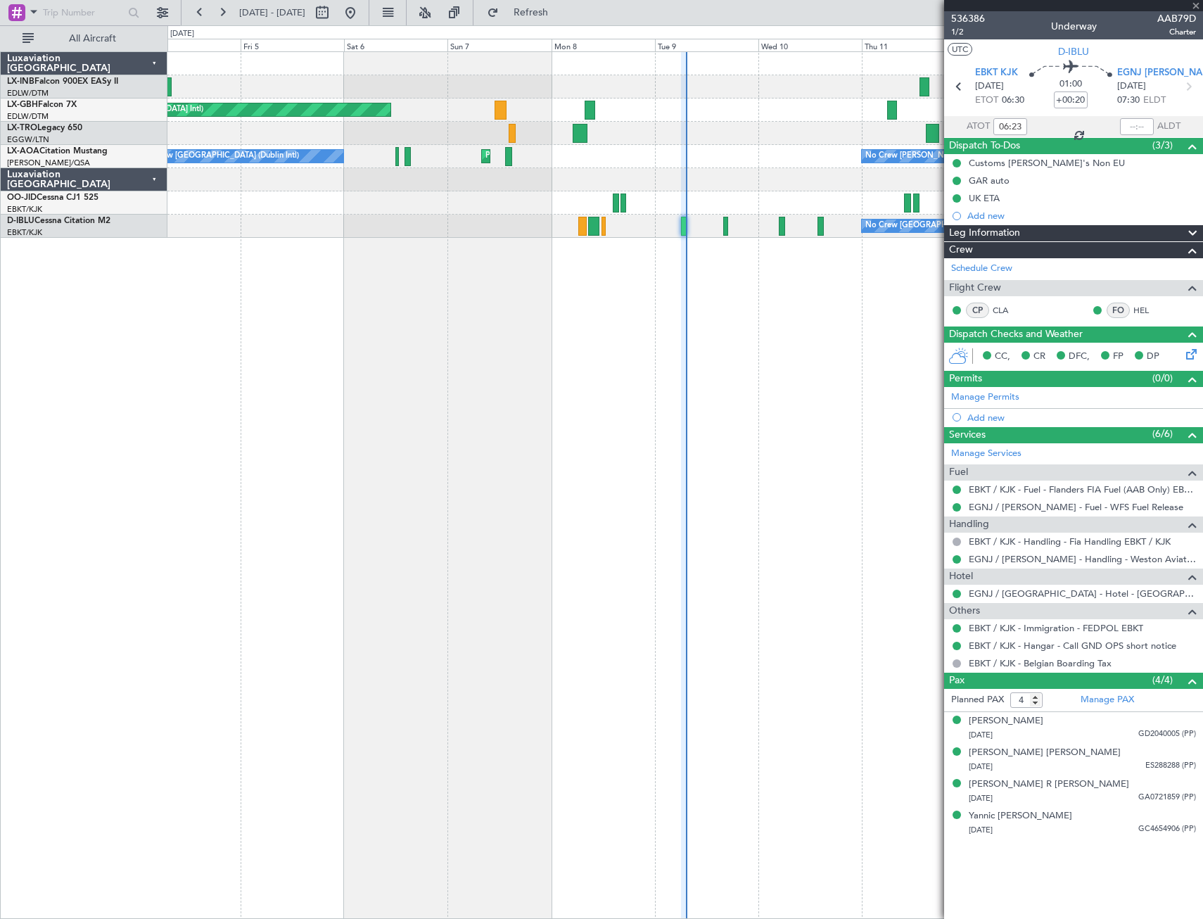
click at [592, 229] on div at bounding box center [593, 226] width 11 height 19
click at [594, 224] on div at bounding box center [593, 226] width 11 height 19
click at [846, 5] on div at bounding box center [1073, 5] width 259 height 11
type input "08:50"
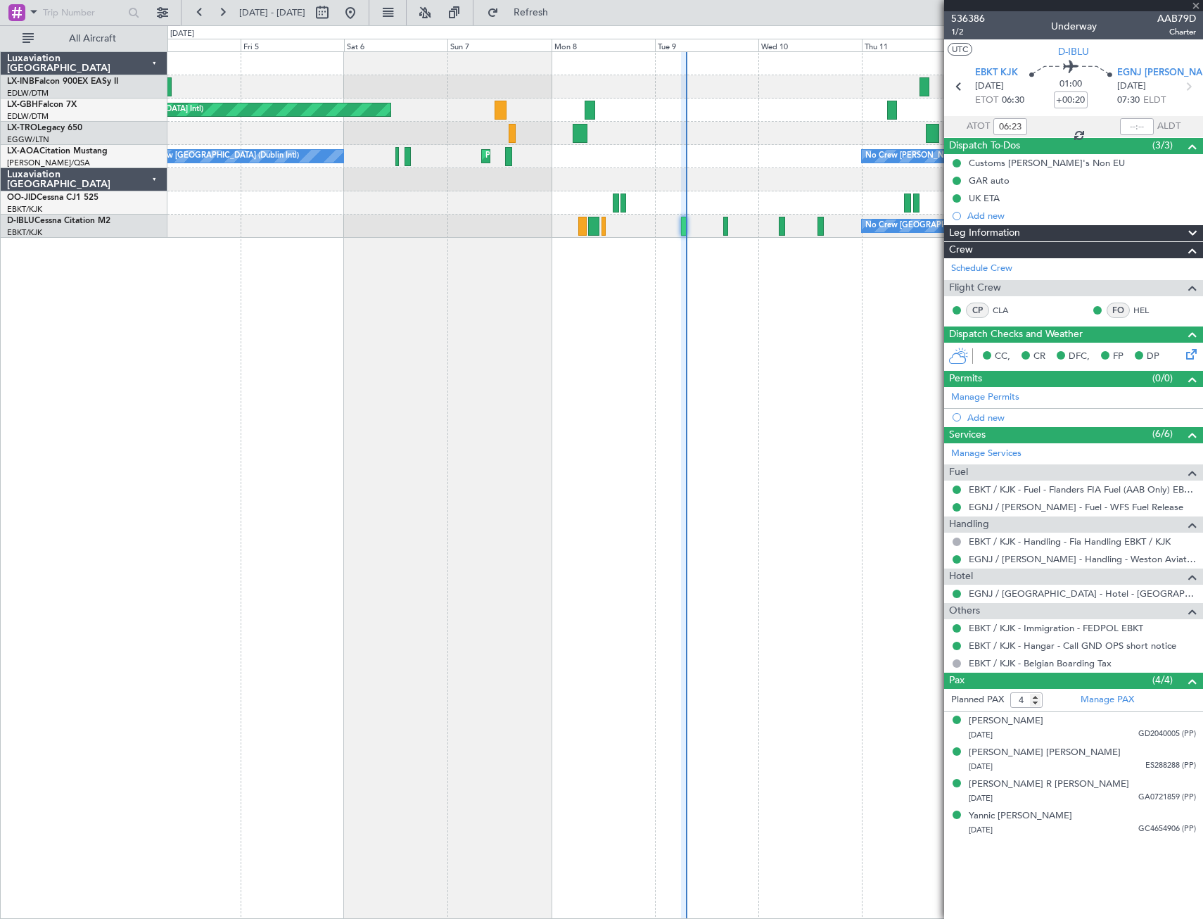
type input "11:07"
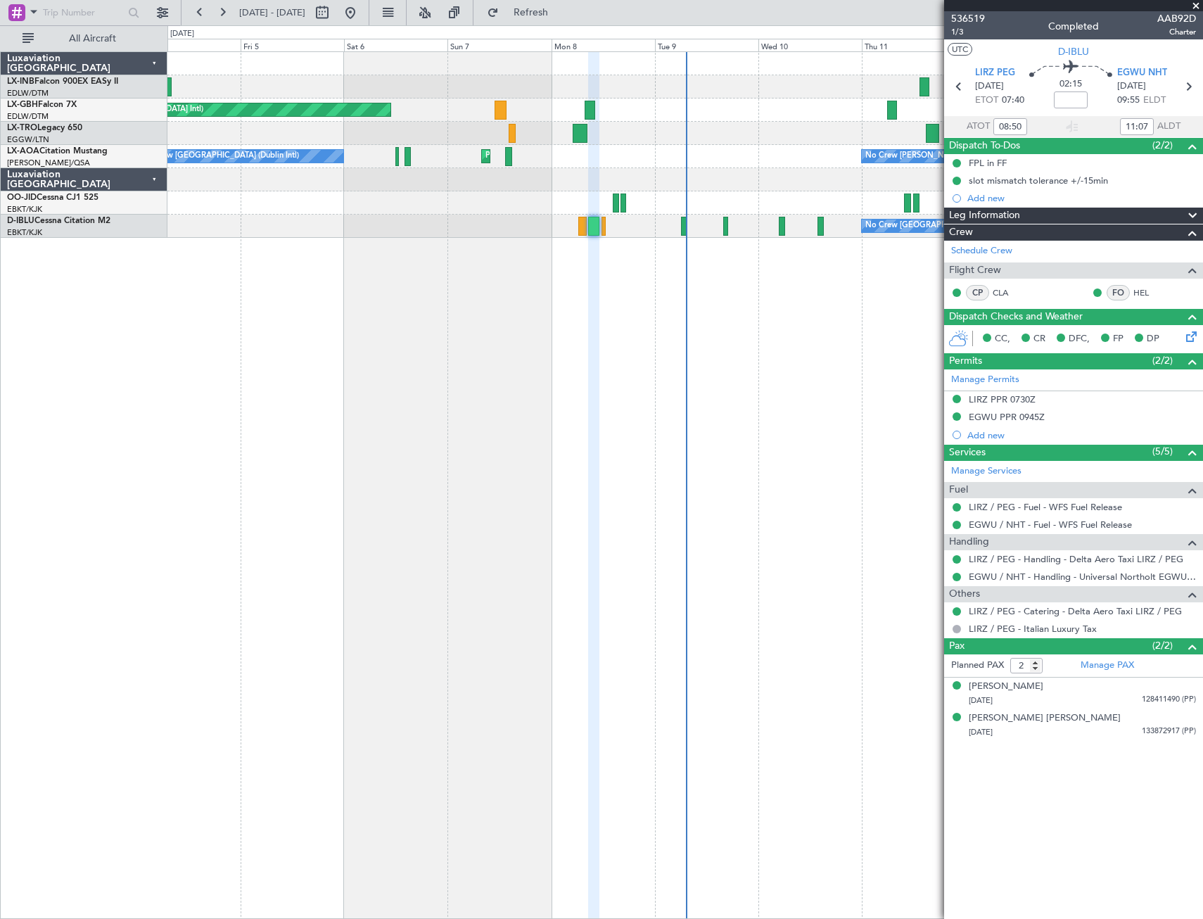
drag, startPoint x: 1197, startPoint y: 4, endPoint x: 1189, endPoint y: 25, distance: 23.1
click at [846, 4] on span at bounding box center [1196, 6] width 14 height 13
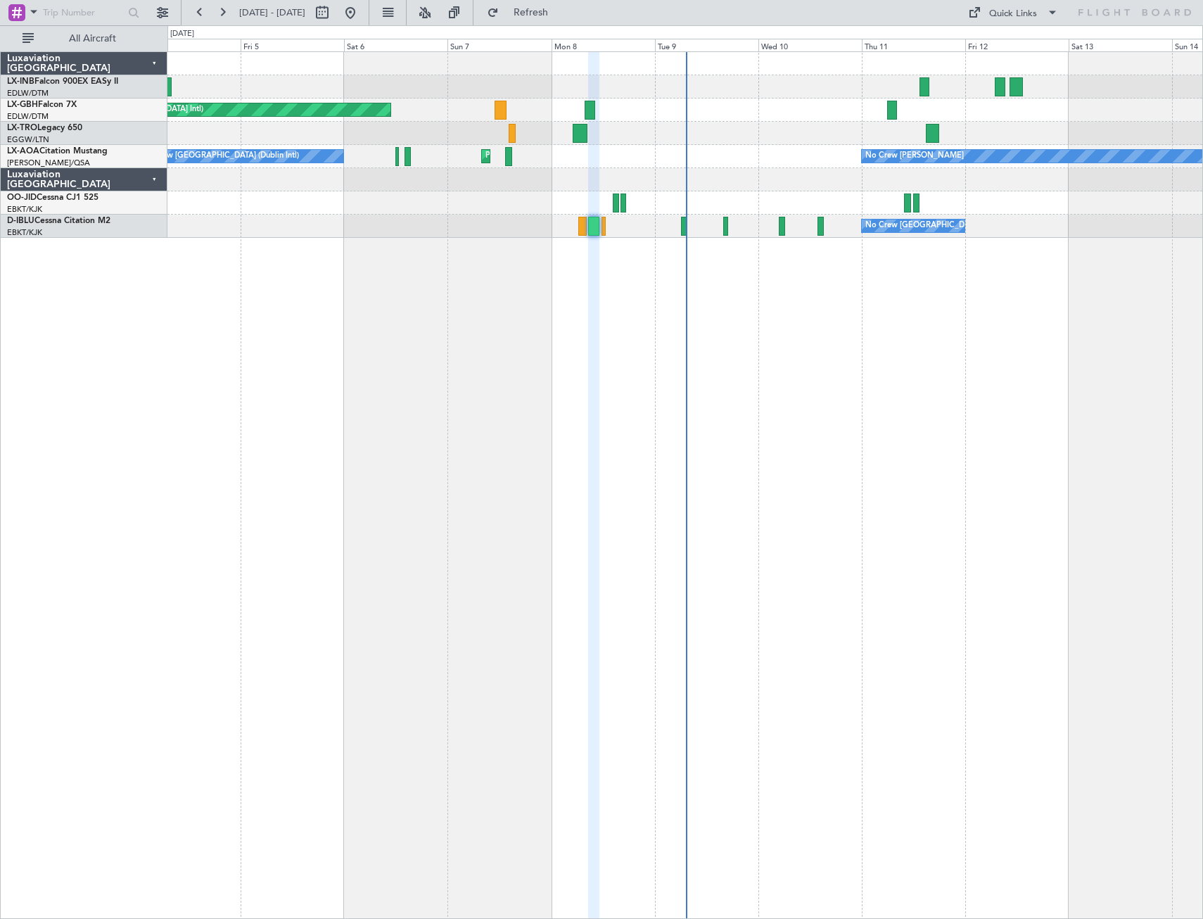
type input "0"
click at [222, 6] on button at bounding box center [222, 12] width 23 height 23
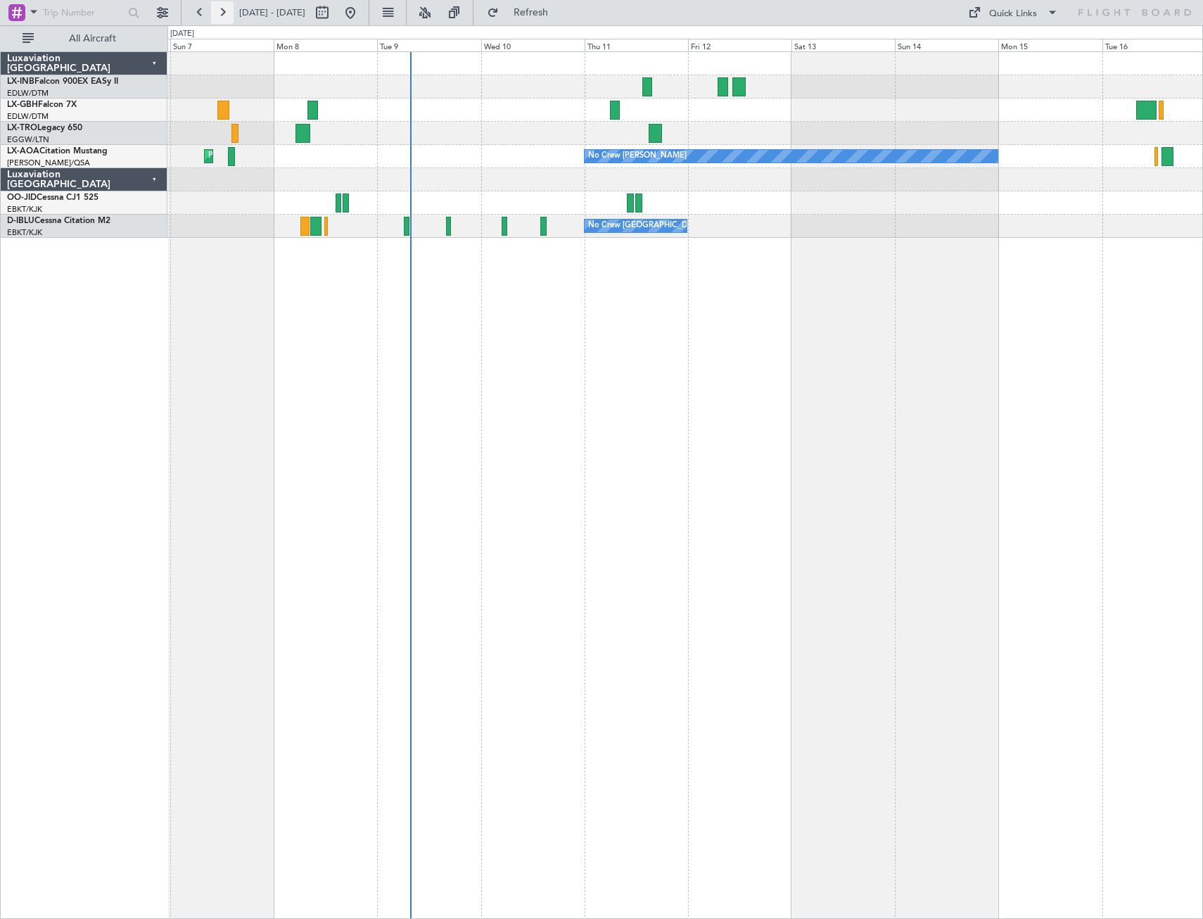
click at [222, 6] on button at bounding box center [222, 12] width 23 height 23
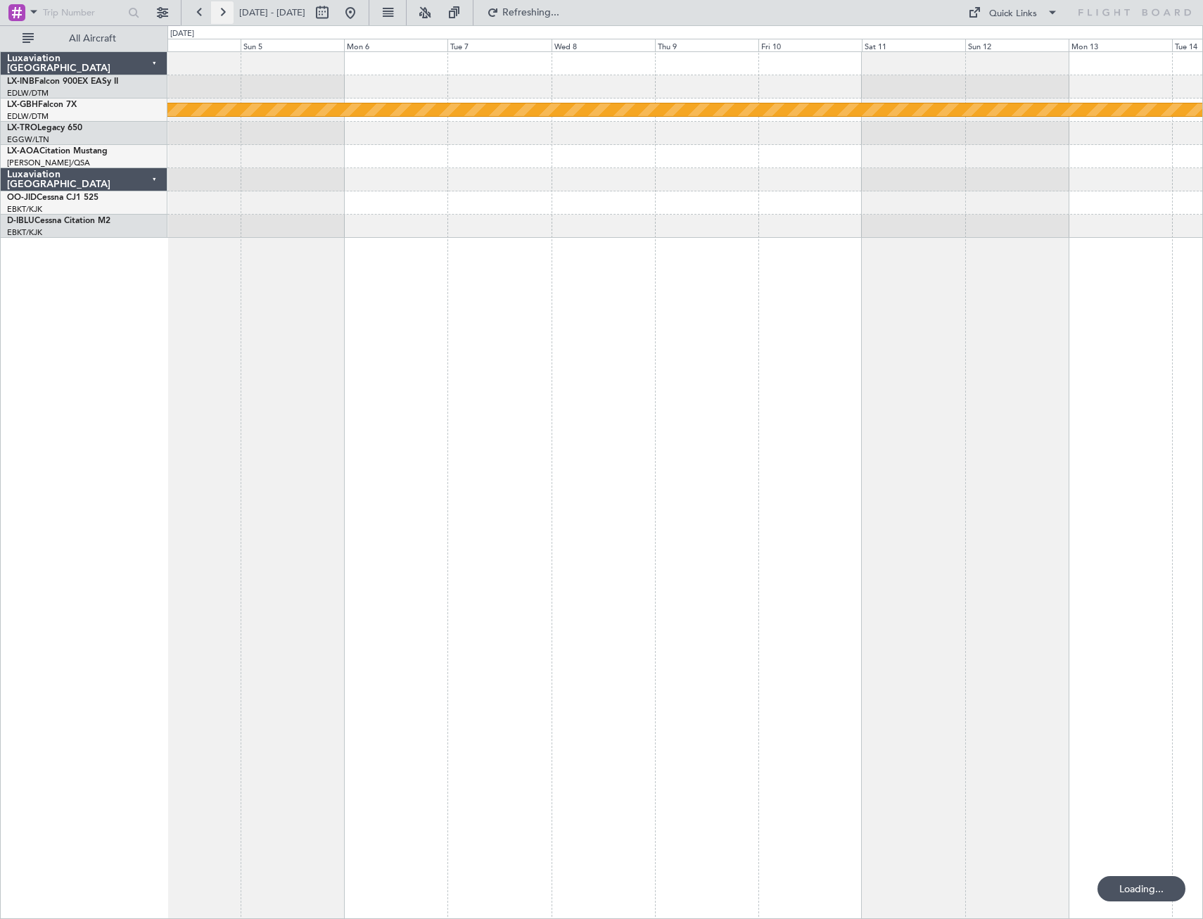
click at [222, 6] on button at bounding box center [222, 12] width 23 height 23
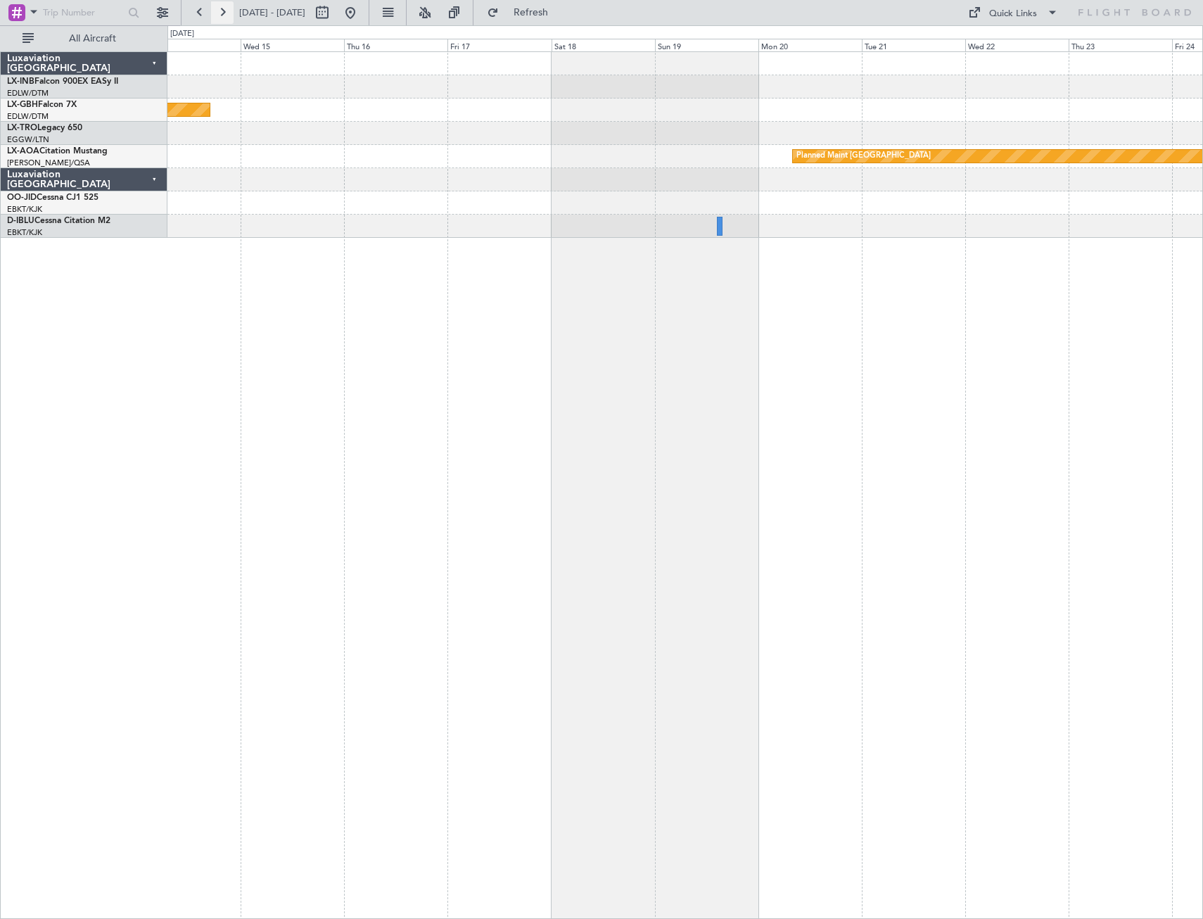
click at [222, 6] on button at bounding box center [222, 12] width 23 height 23
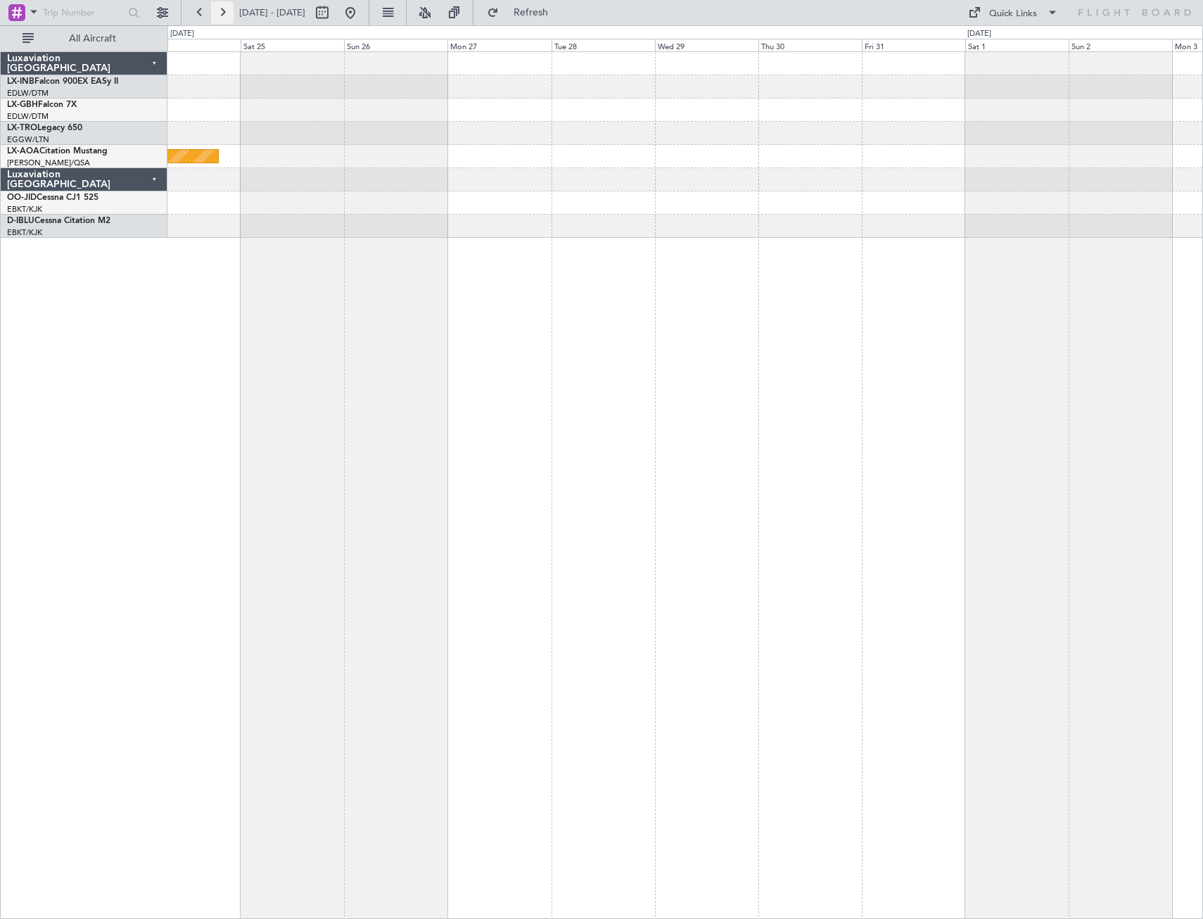
click at [222, 6] on button at bounding box center [222, 12] width 23 height 23
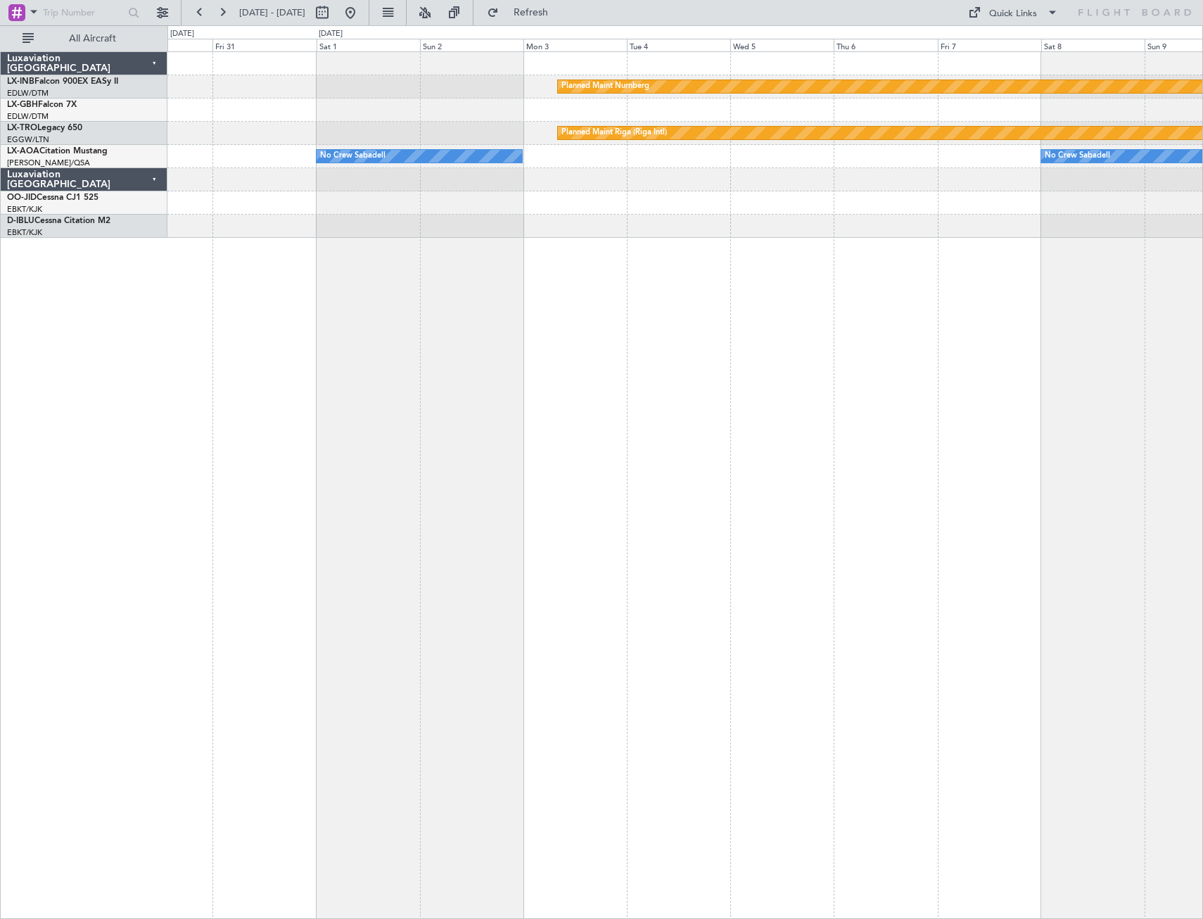
click at [749, 355] on div "Planned Maint Nurnberg Planned Maint [GEOGRAPHIC_DATA] (Riga Intl) No Crew Saba…" at bounding box center [684, 484] width 1035 height 867
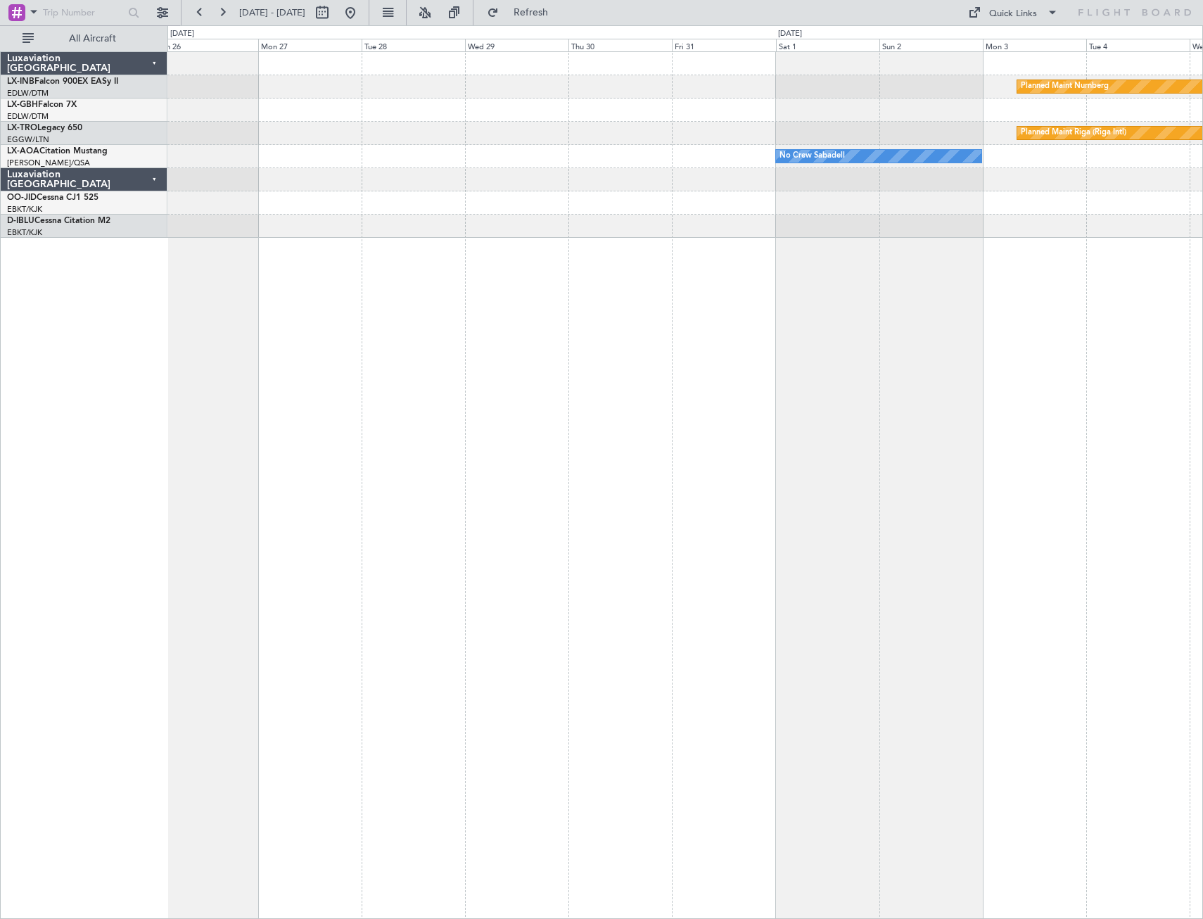
click at [846, 393] on div "Planned Maint Nurnberg Planned Maint [GEOGRAPHIC_DATA] (Riga Intl) No Crew Saba…" at bounding box center [684, 484] width 1035 height 867
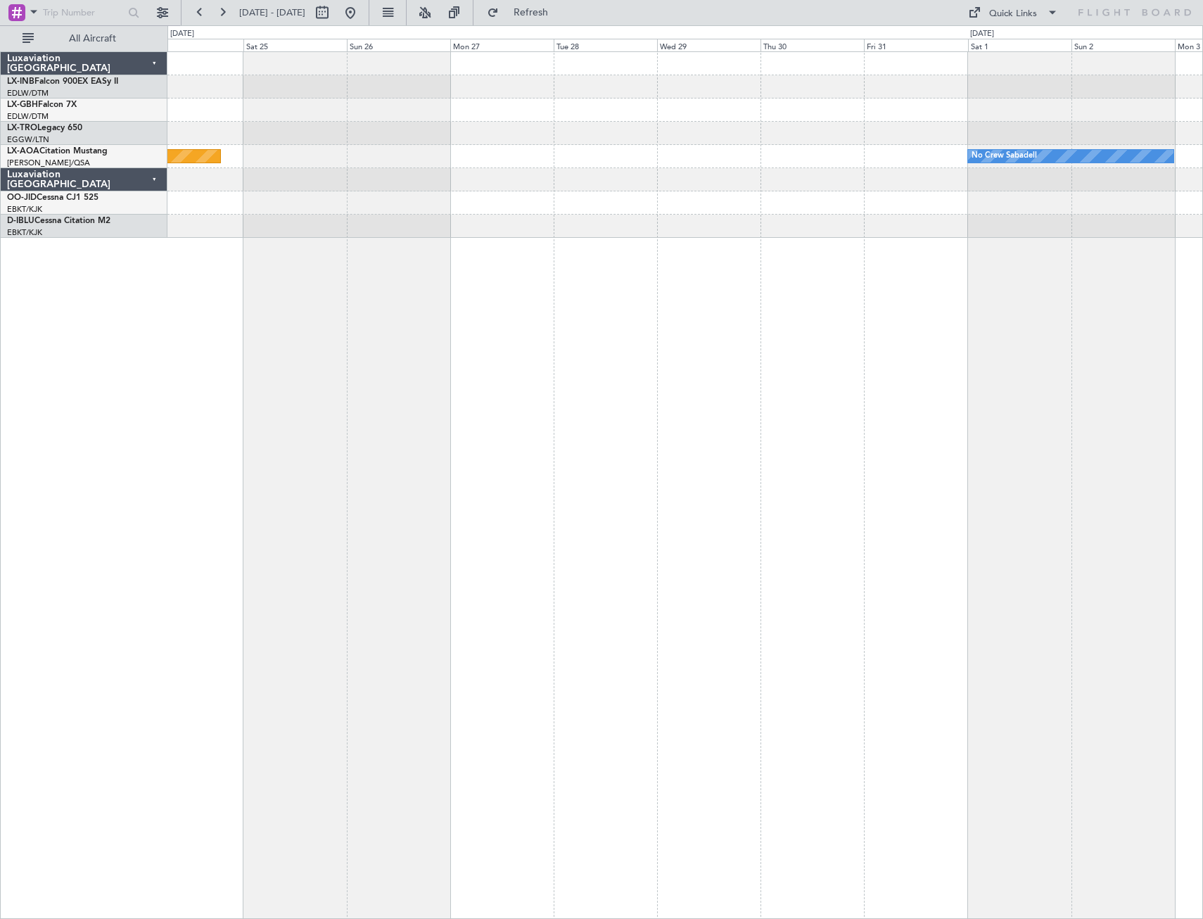
click at [843, 393] on div "Planned Maint Nurnberg Planned Maint [GEOGRAPHIC_DATA] (Riga Intl) No Crew Saba…" at bounding box center [684, 484] width 1035 height 867
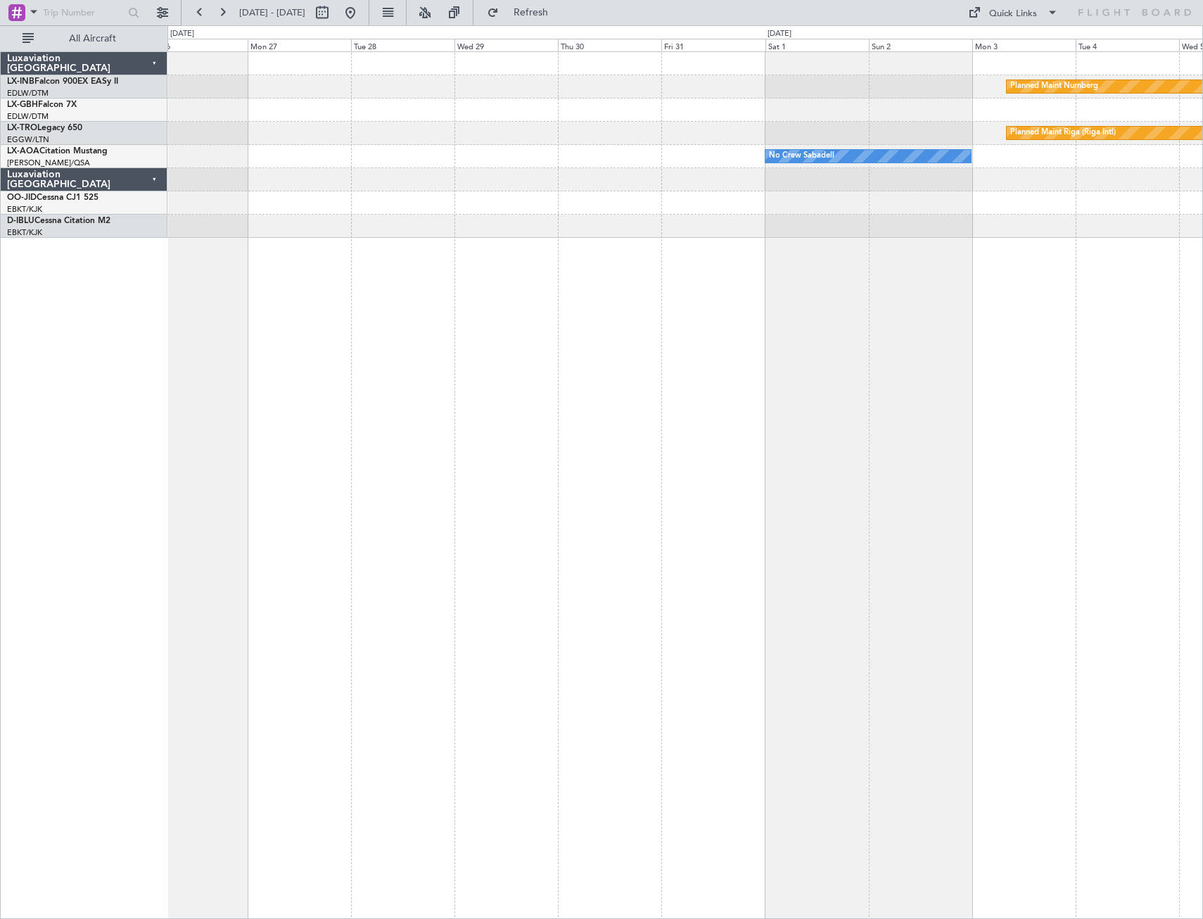
click at [470, 393] on div "Planned Maint Nurnberg Planned Maint [GEOGRAPHIC_DATA] (Riga Intl) No Crew Saba…" at bounding box center [684, 484] width 1035 height 867
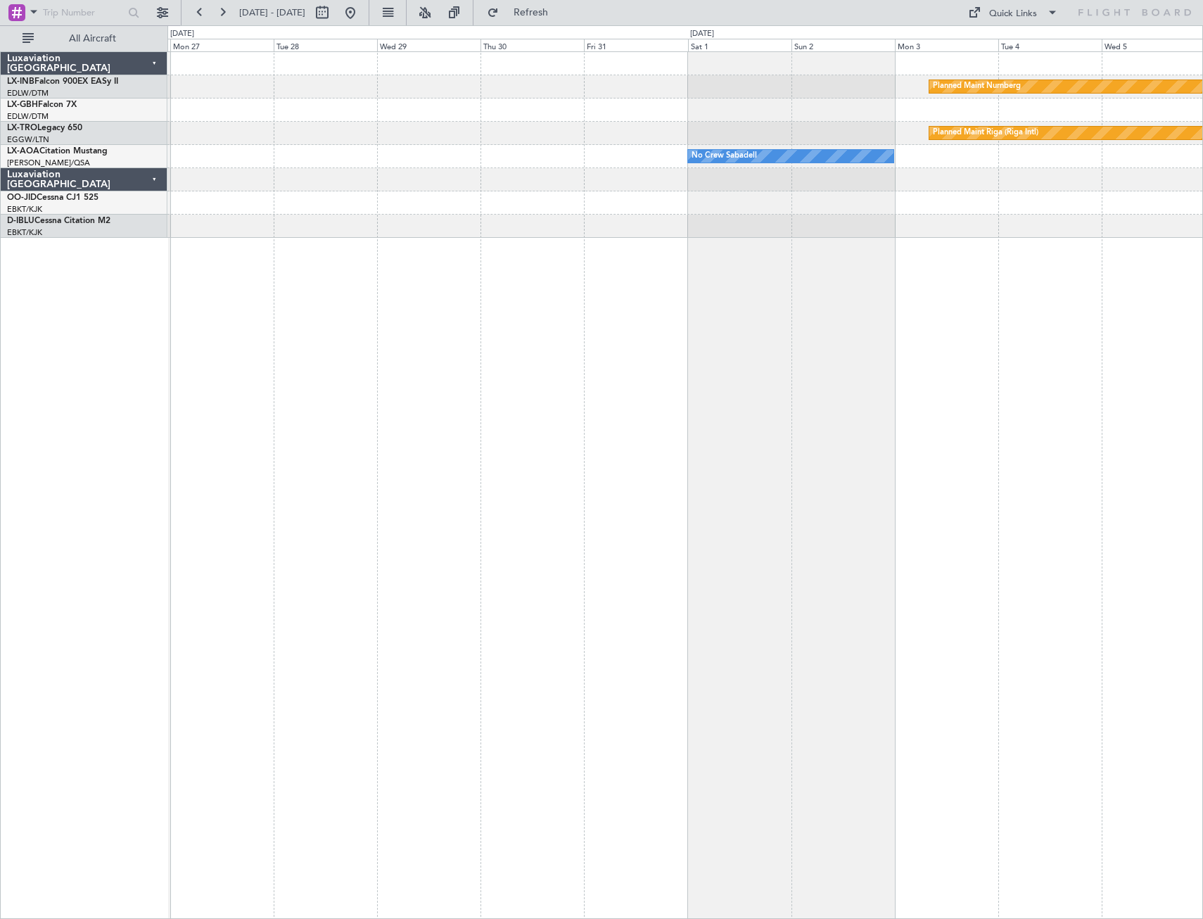
click at [257, 304] on div "Planned Maint Nurnberg Planned Maint [GEOGRAPHIC_DATA] (Riga Intl) No Crew Saba…" at bounding box center [684, 484] width 1035 height 867
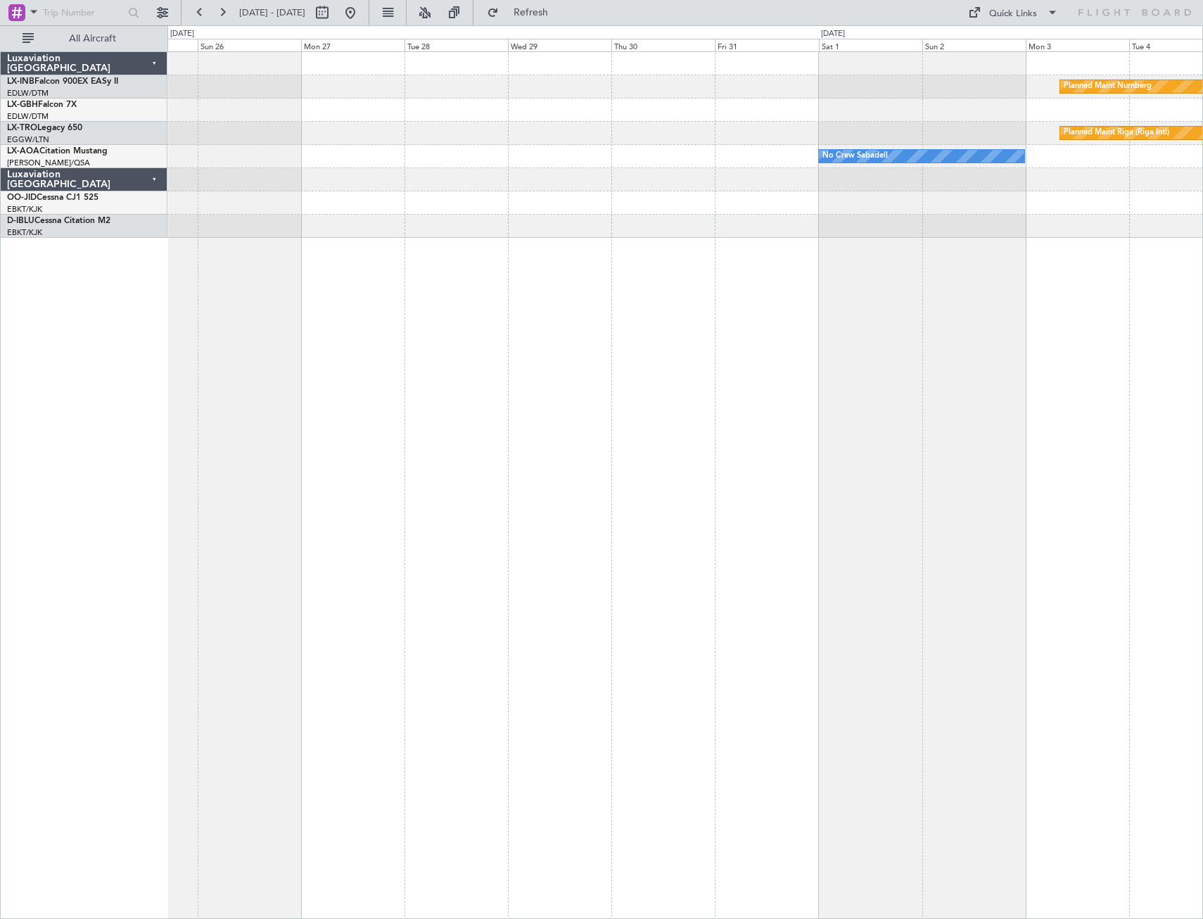
click at [846, 331] on div "Planned Maint Nurnberg Planned Maint [GEOGRAPHIC_DATA] (Riga Intl) No Crew Saba…" at bounding box center [684, 484] width 1035 height 867
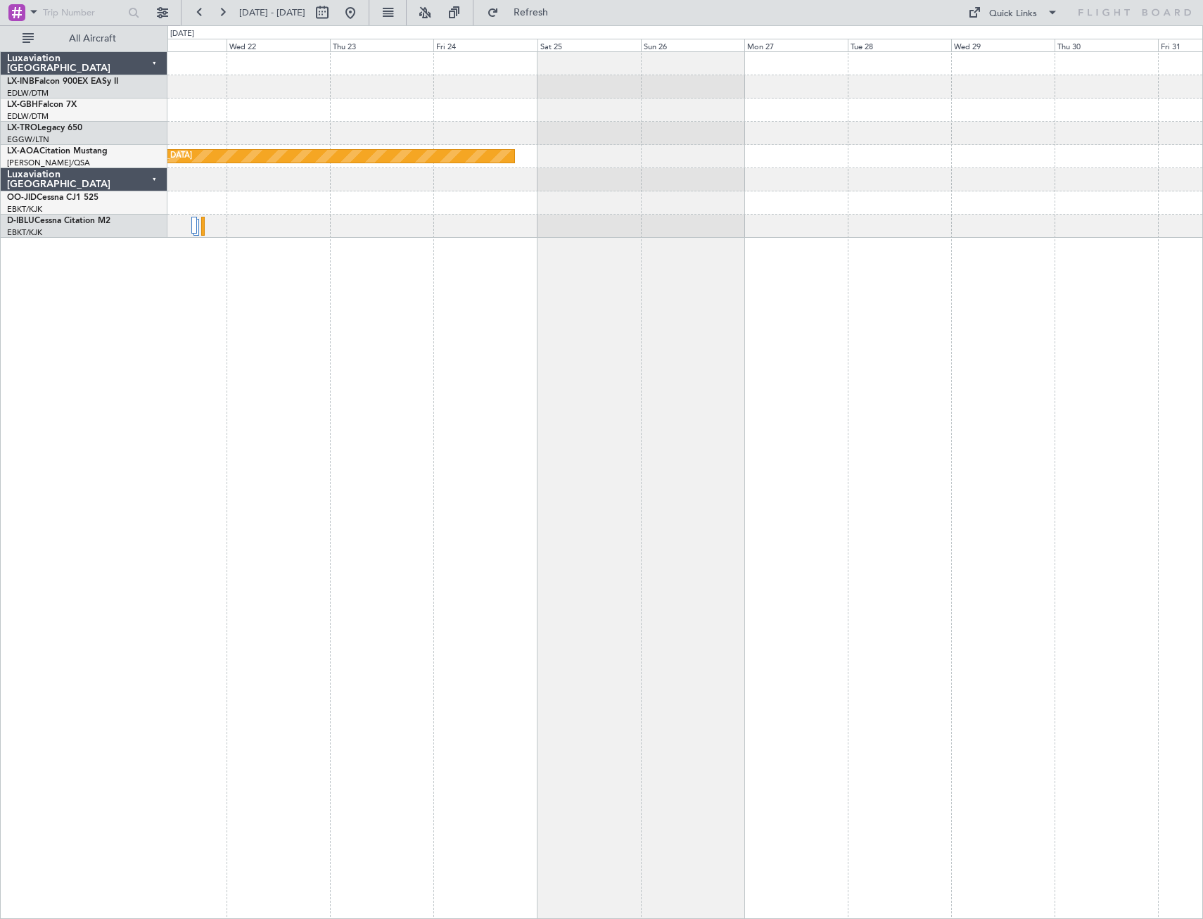
click at [821, 390] on div "Planned Maint [GEOGRAPHIC_DATA] No Crew Sabadell" at bounding box center [684, 484] width 1035 height 867
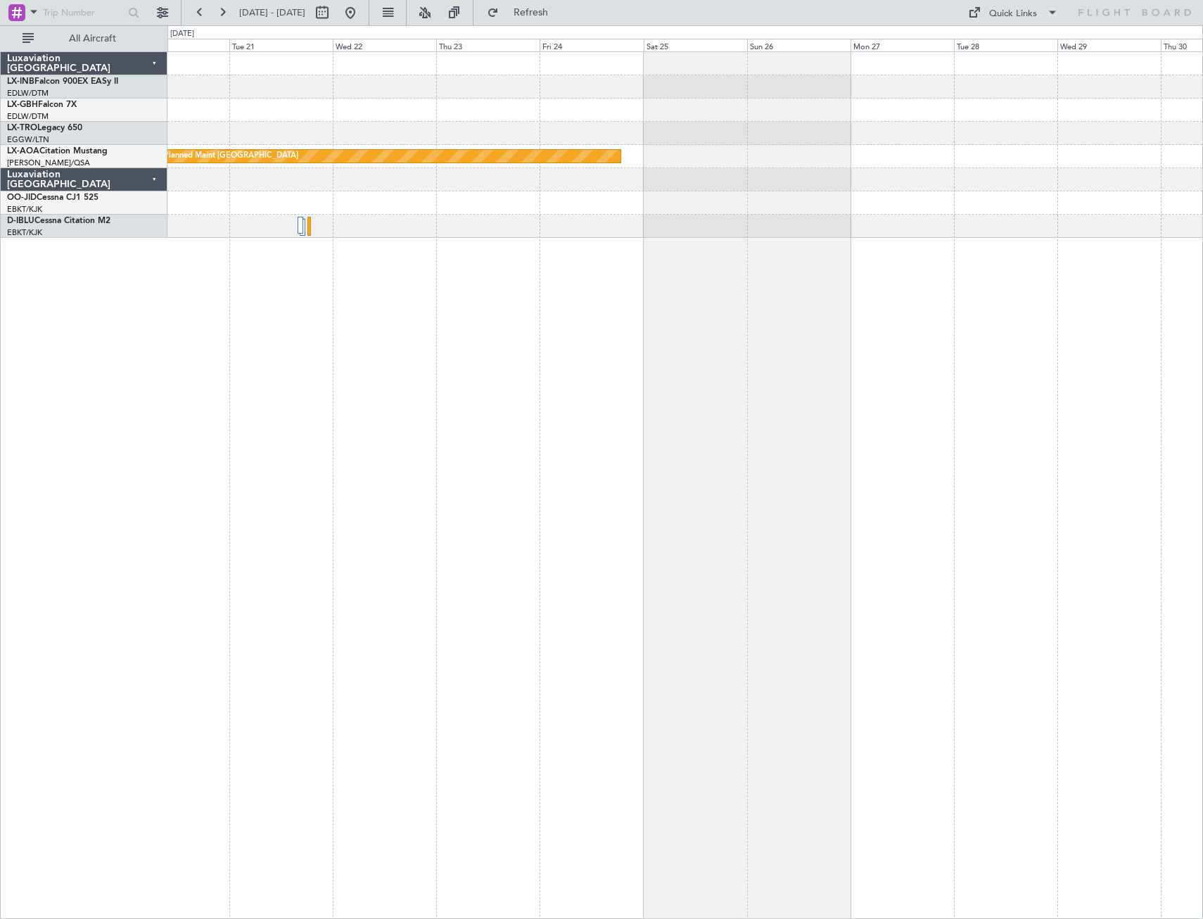
click at [795, 393] on div "Planned Maint [GEOGRAPHIC_DATA] No Crew Sabadell" at bounding box center [684, 484] width 1035 height 867
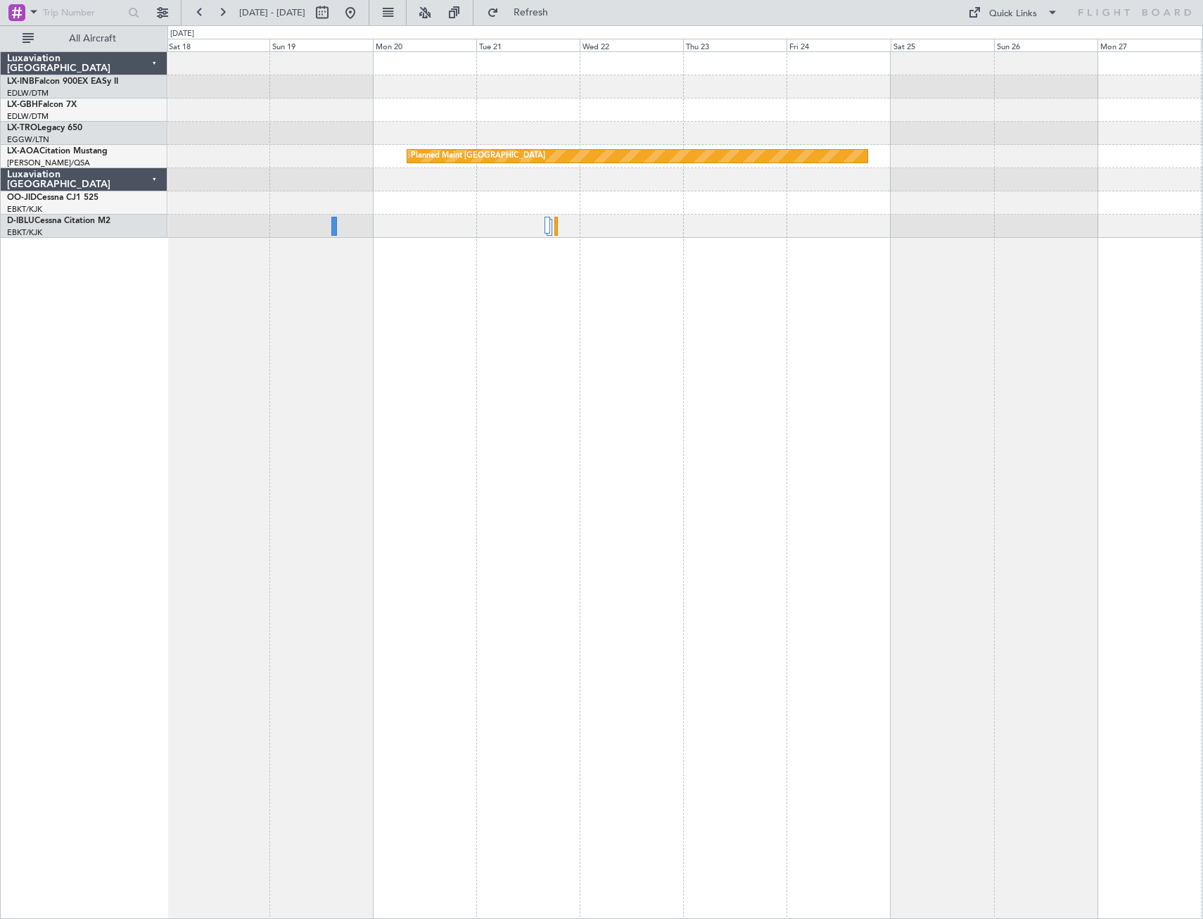
click at [646, 393] on div "Planned Maint [GEOGRAPHIC_DATA]" at bounding box center [684, 484] width 1035 height 867
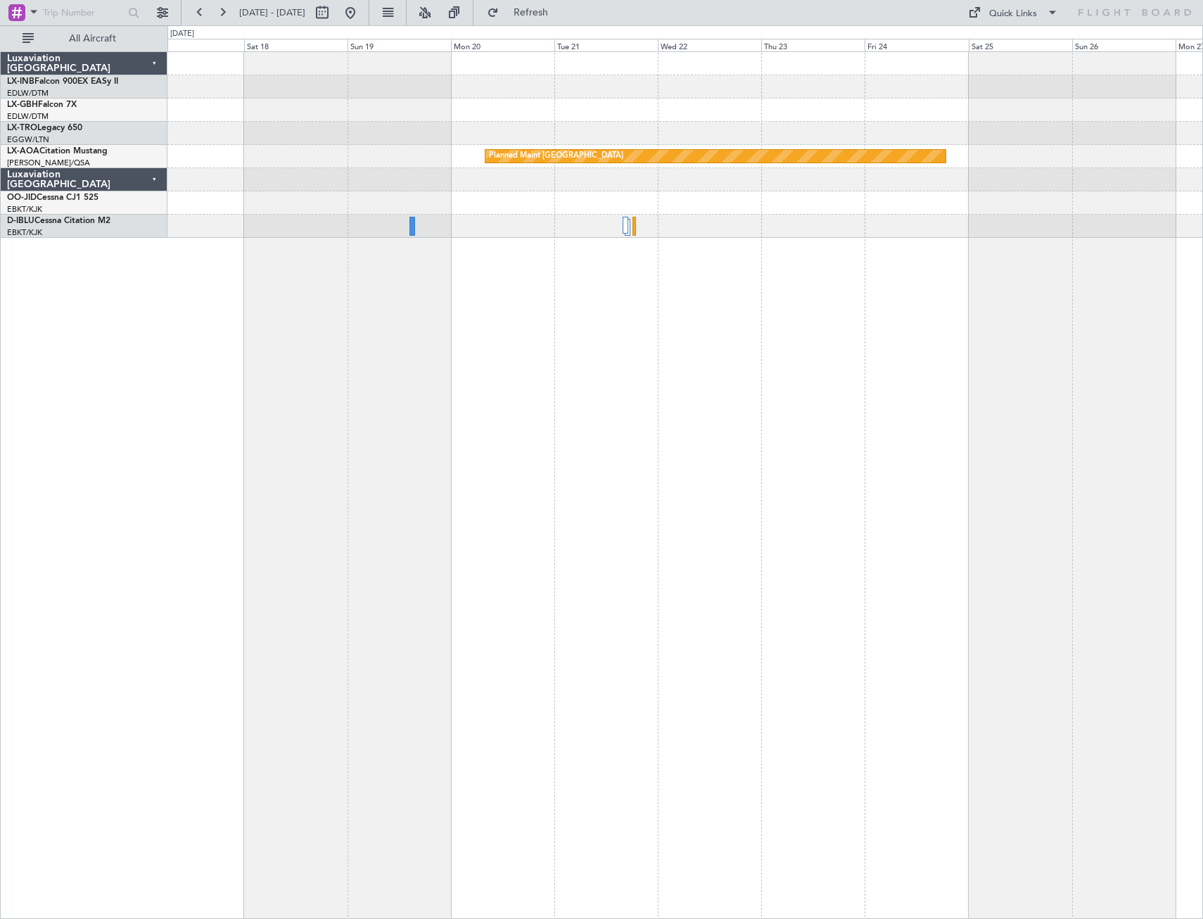
click at [455, 393] on div "Planned Maint [GEOGRAPHIC_DATA]" at bounding box center [684, 484] width 1035 height 867
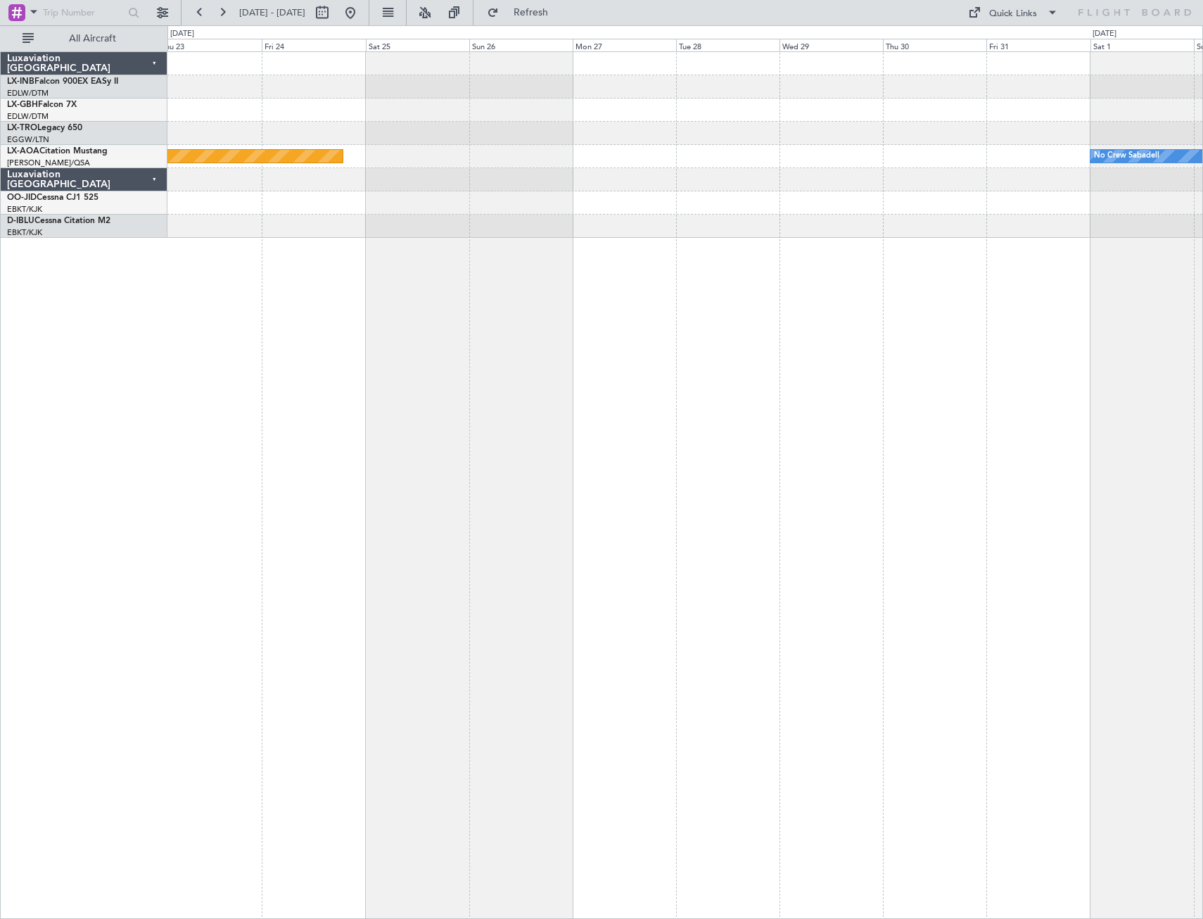
click at [419, 393] on div "Planned Maint Nurnberg Planned Maint [GEOGRAPHIC_DATA] (Riga Intl) Planned Main…" at bounding box center [684, 484] width 1035 height 867
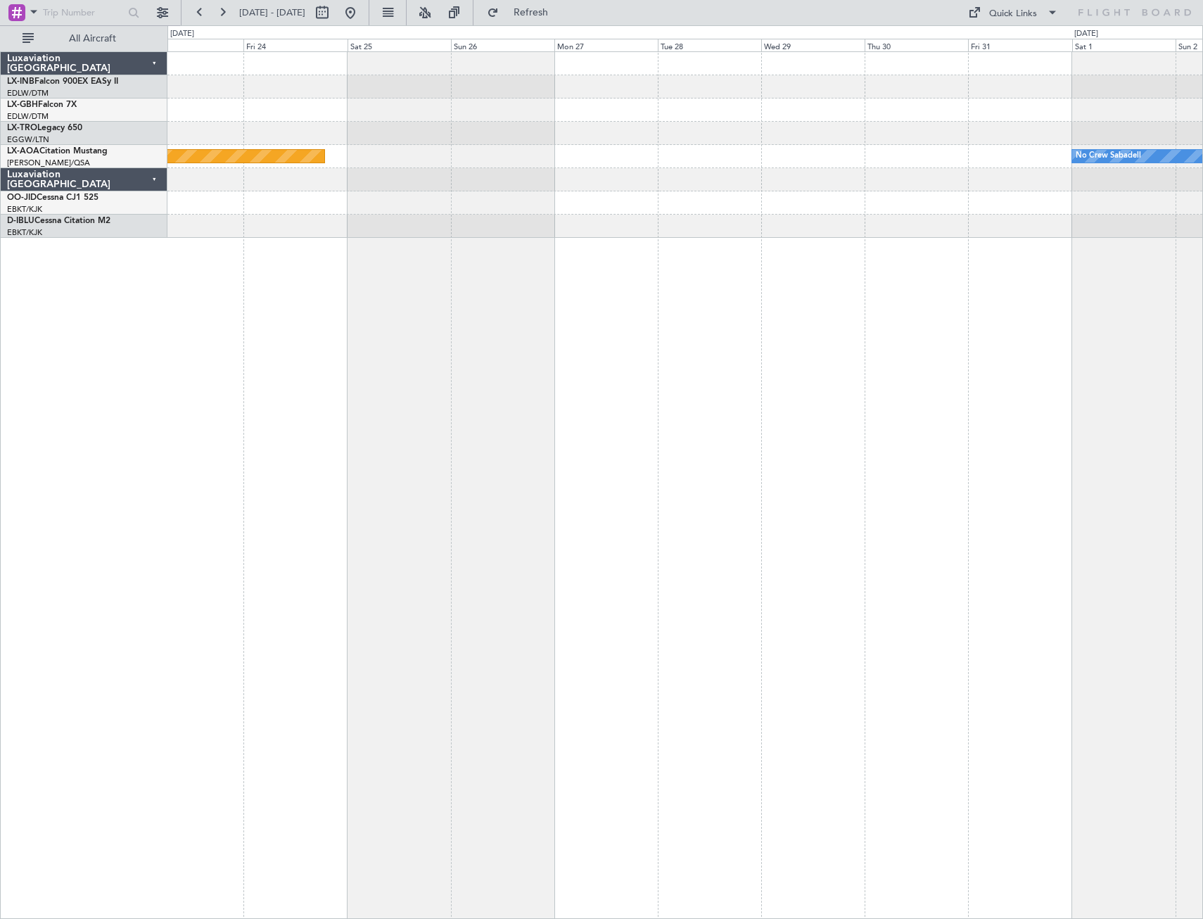
click at [378, 393] on div "Planned Maint Nurnberg Planned Maint [GEOGRAPHIC_DATA] (Riga Intl) Planned Main…" at bounding box center [684, 484] width 1035 height 867
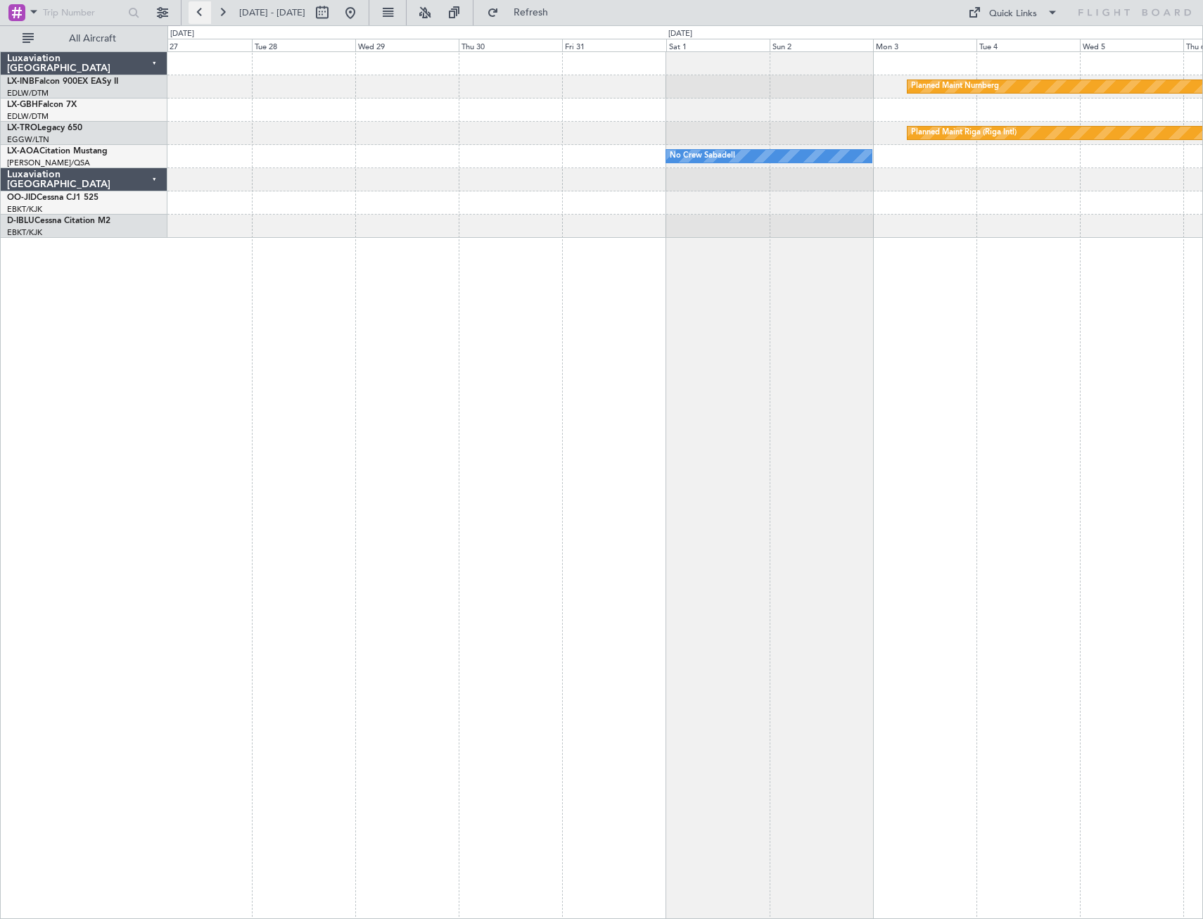
click at [196, 14] on button at bounding box center [200, 12] width 23 height 23
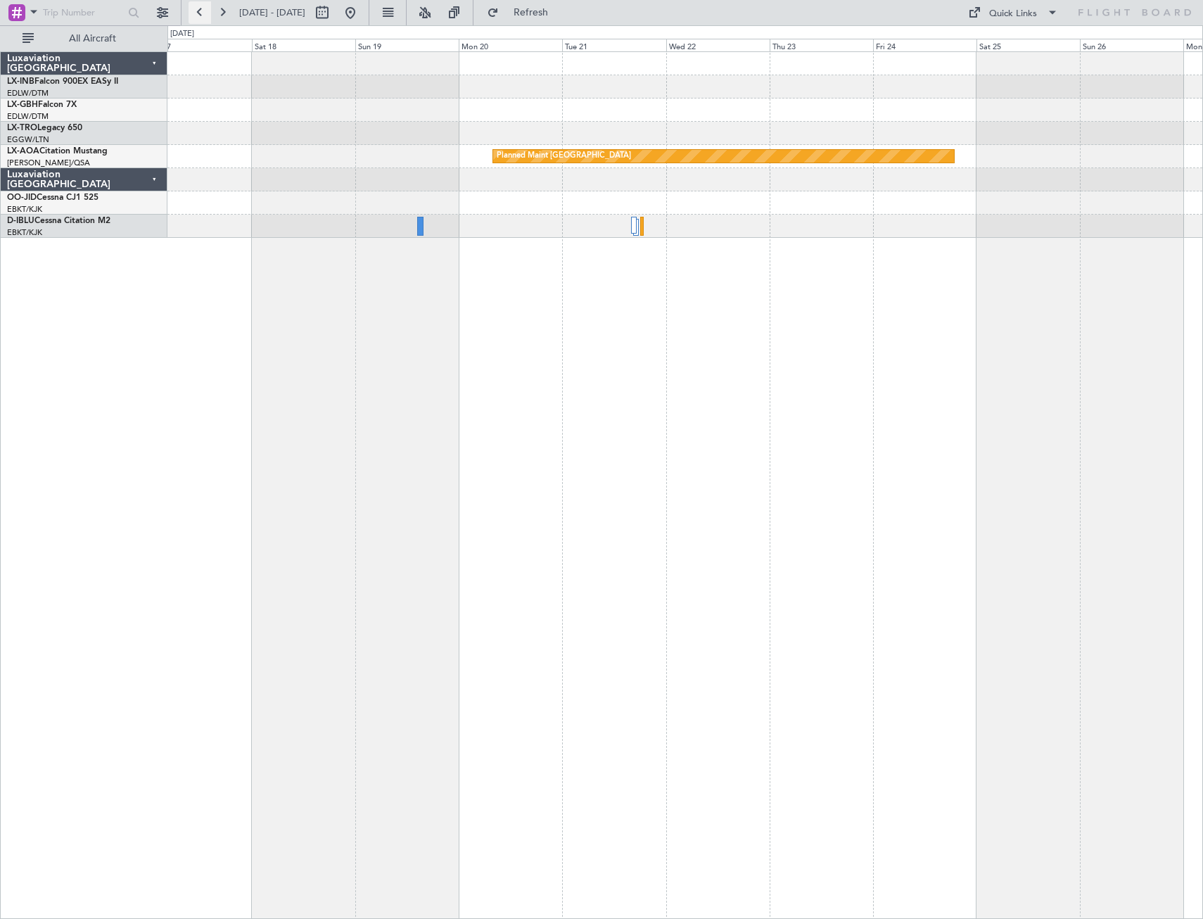
click at [199, 13] on button at bounding box center [200, 12] width 23 height 23
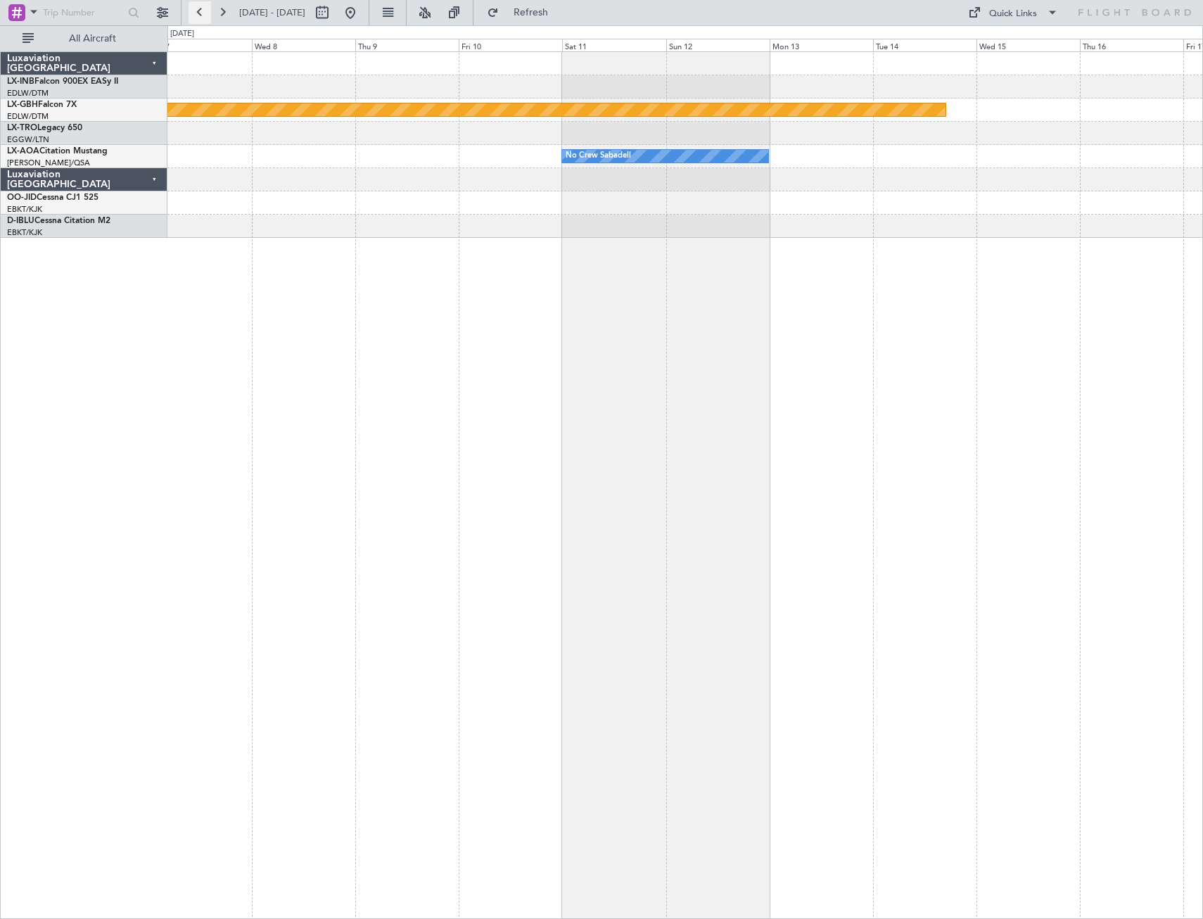
click at [199, 13] on button at bounding box center [200, 12] width 23 height 23
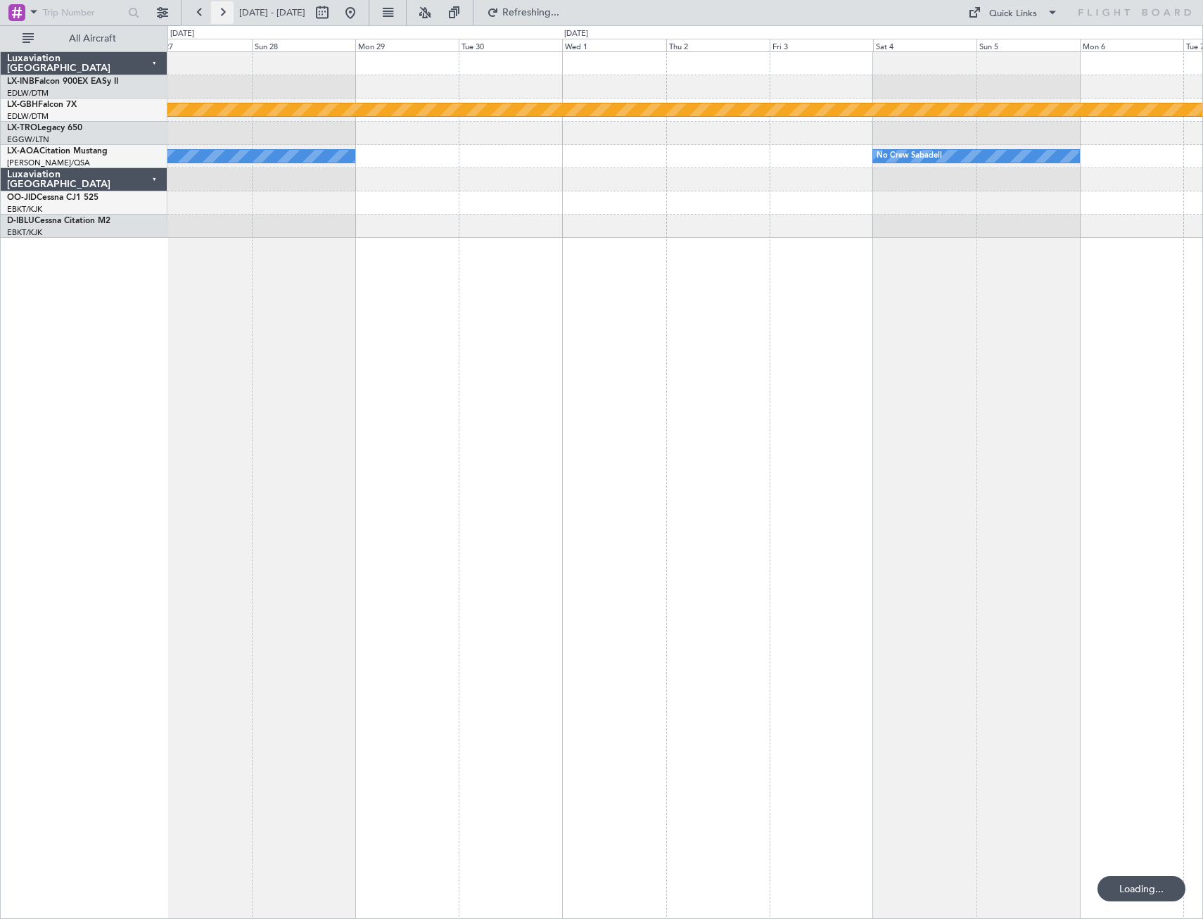
click at [222, 17] on button at bounding box center [222, 12] width 23 height 23
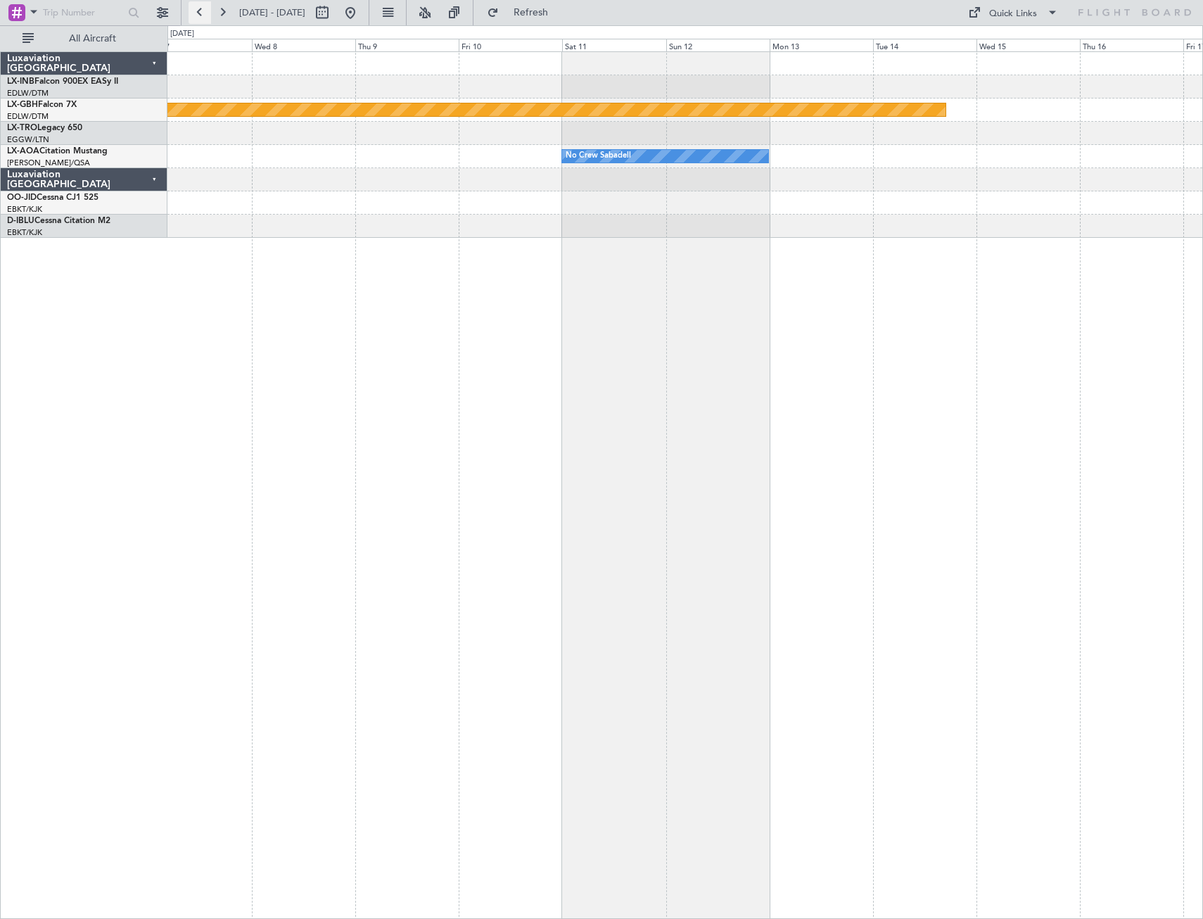
click at [203, 17] on button at bounding box center [200, 12] width 23 height 23
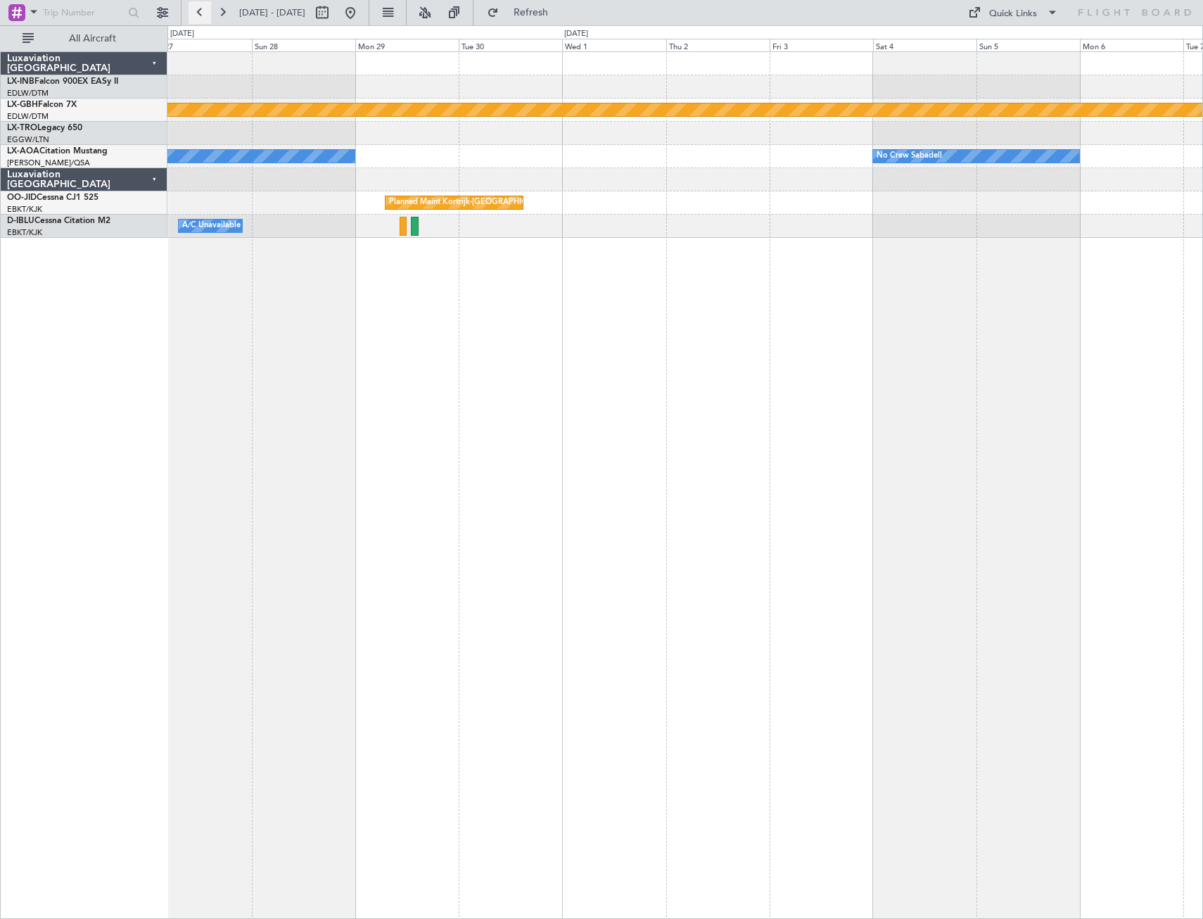
click at [203, 17] on button at bounding box center [200, 12] width 23 height 23
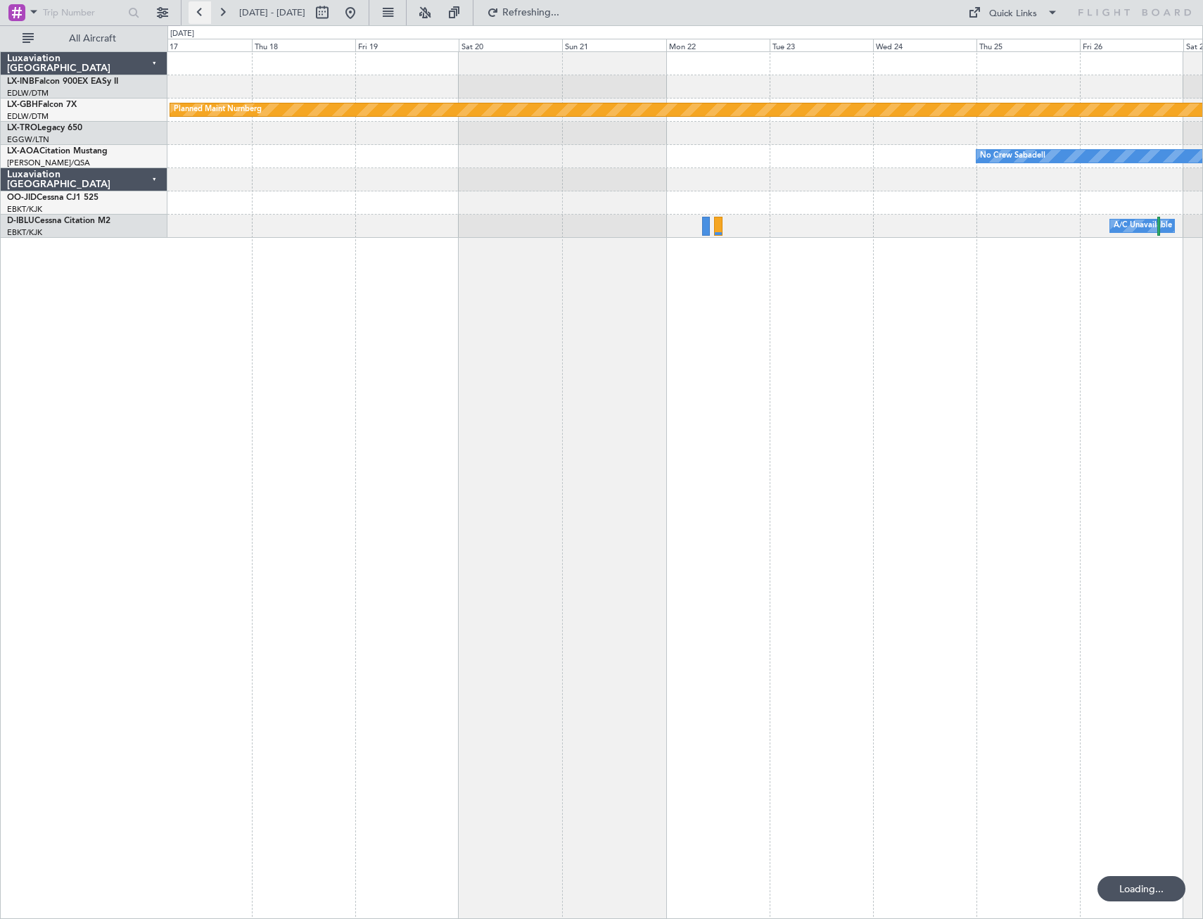
click at [203, 17] on button at bounding box center [200, 12] width 23 height 23
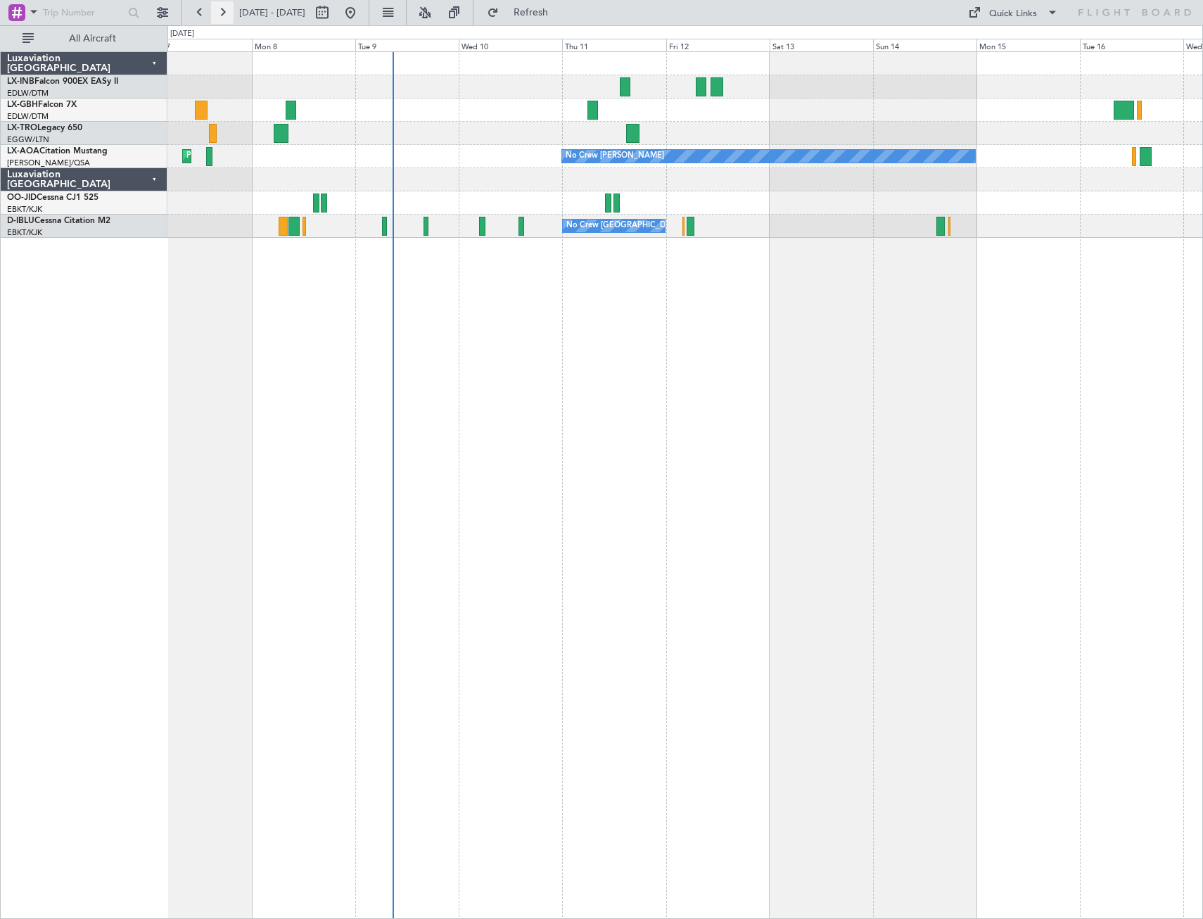
click at [220, 16] on button at bounding box center [222, 12] width 23 height 23
click at [219, 15] on button at bounding box center [222, 12] width 23 height 23
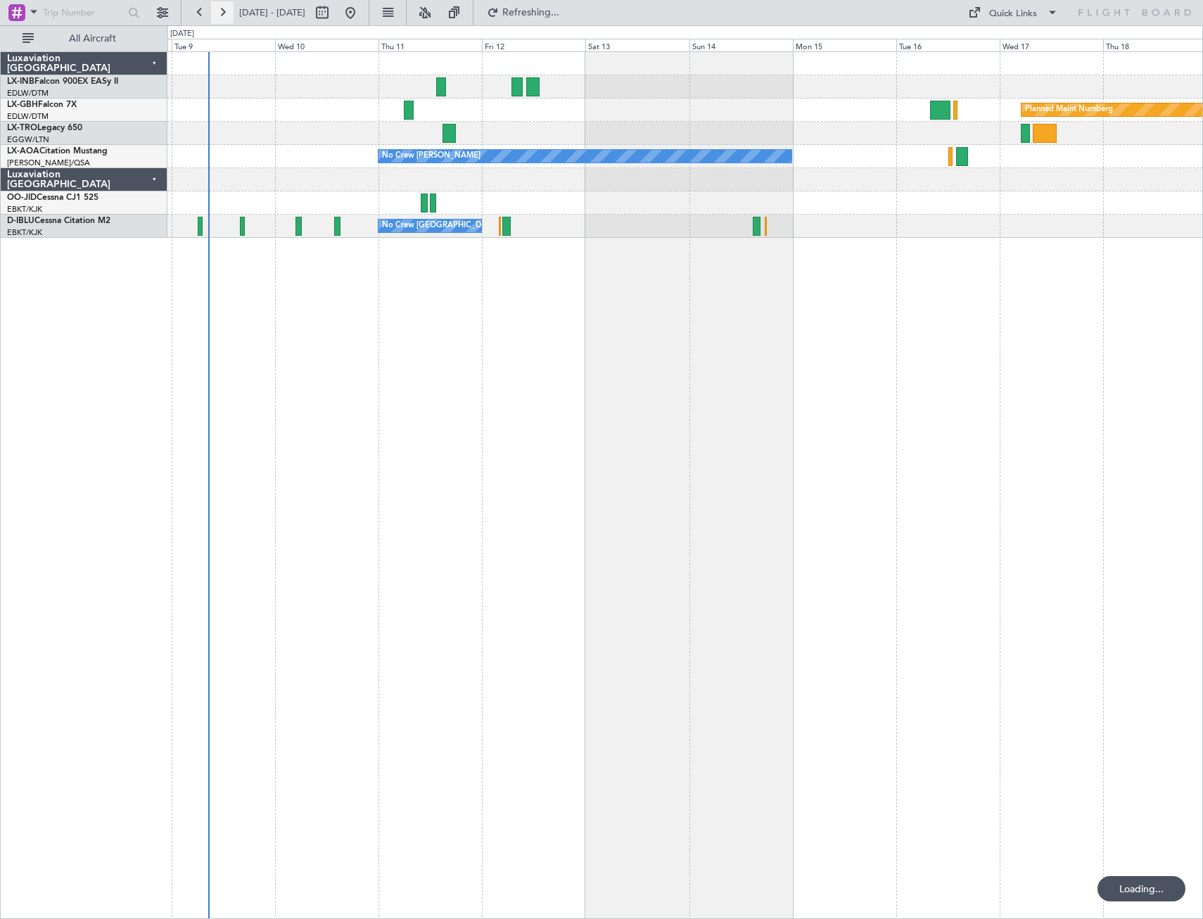
click at [219, 15] on button at bounding box center [222, 12] width 23 height 23
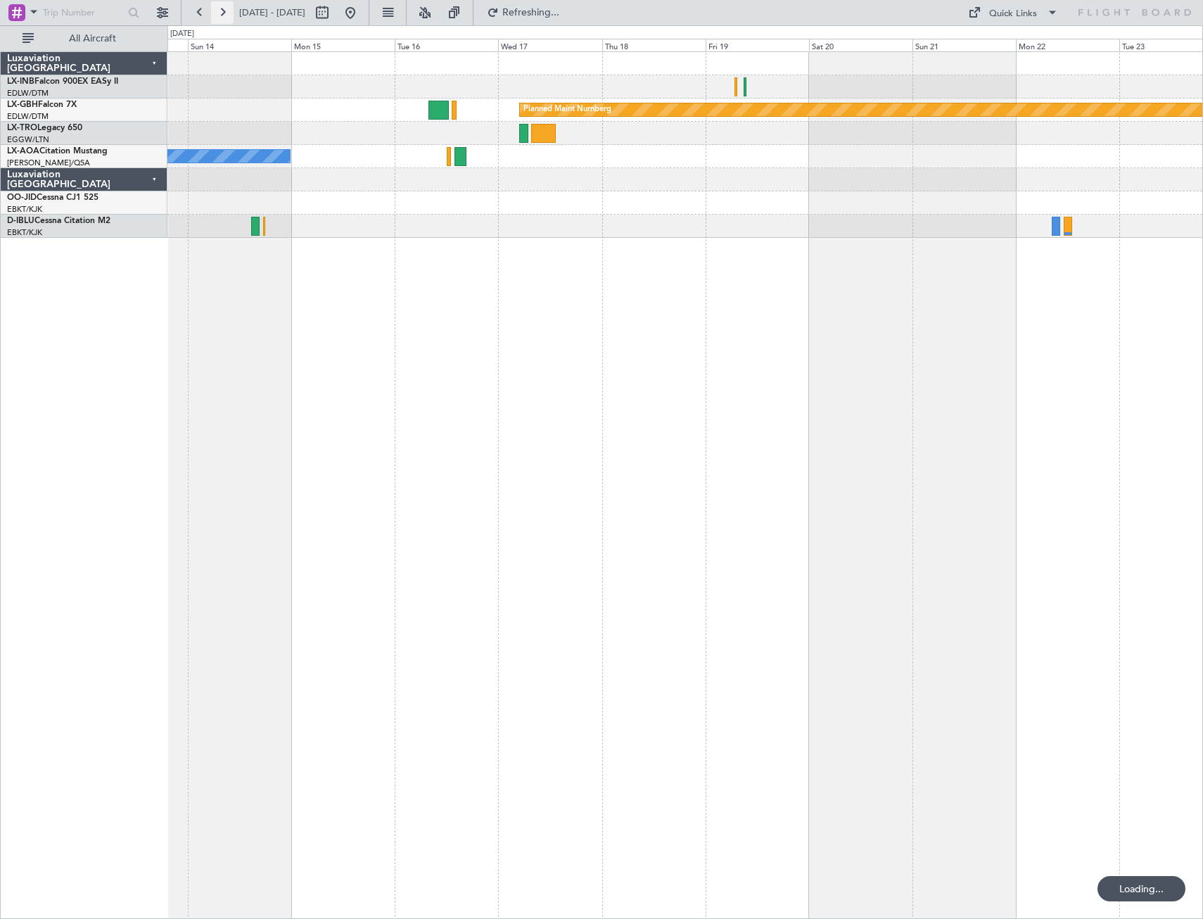
click at [219, 15] on button at bounding box center [222, 12] width 23 height 23
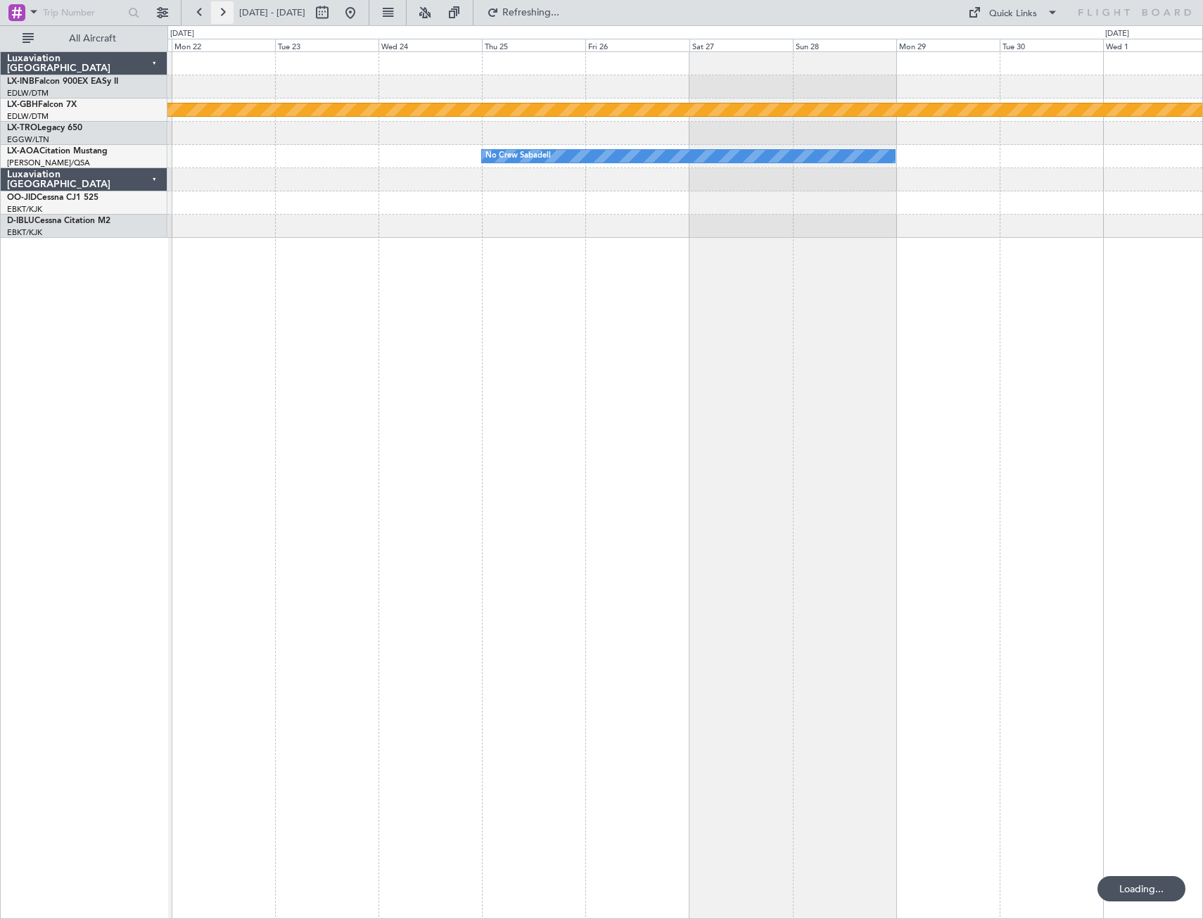
click at [219, 15] on button at bounding box center [222, 12] width 23 height 23
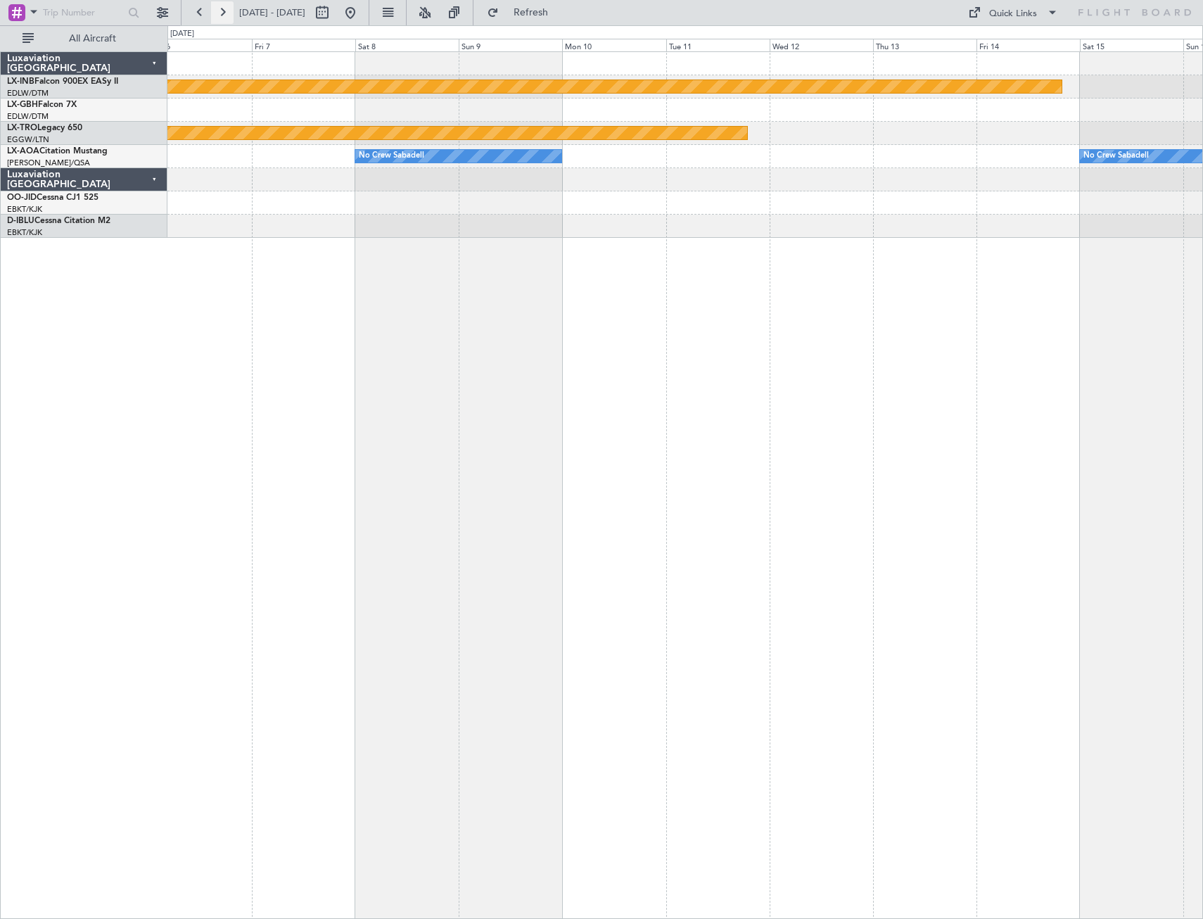
click at [219, 15] on button at bounding box center [222, 12] width 23 height 23
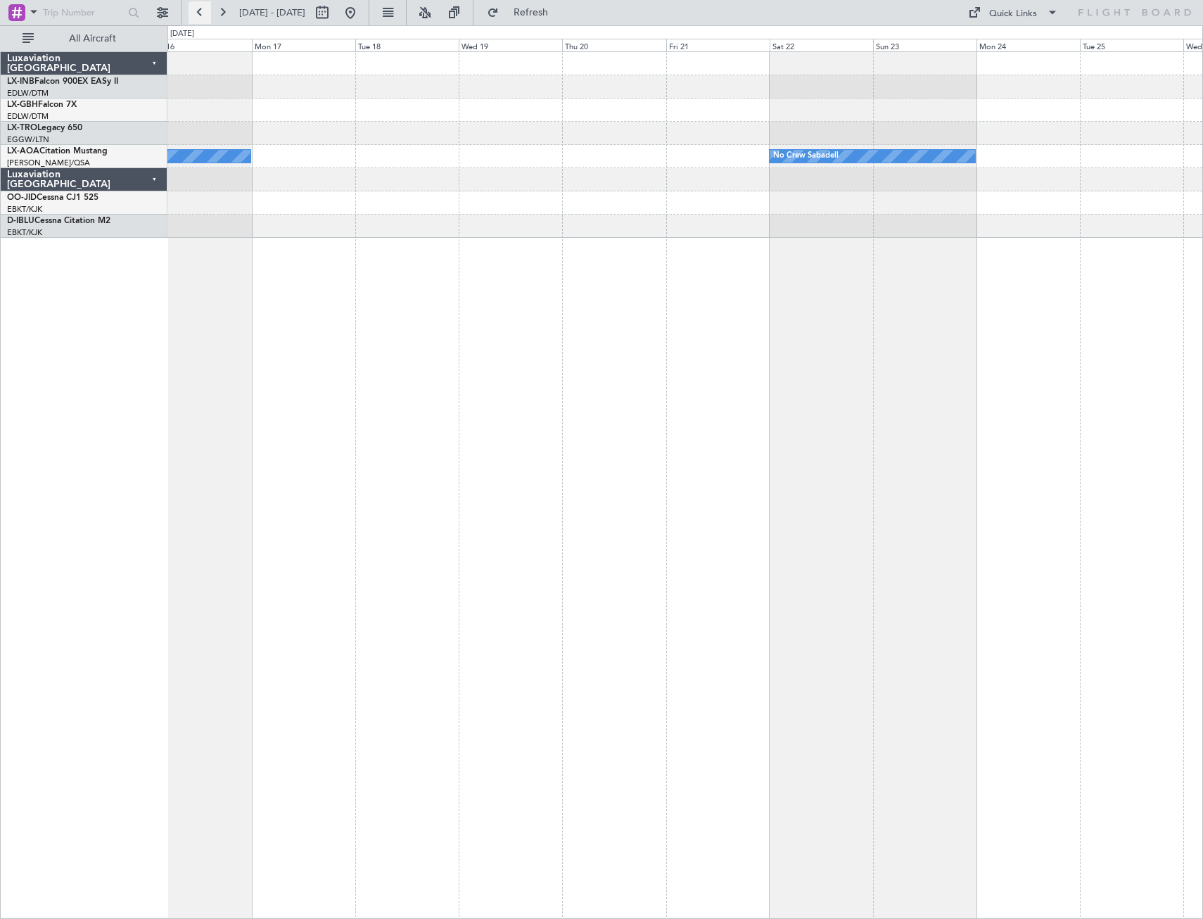
click at [203, 12] on button at bounding box center [200, 12] width 23 height 23
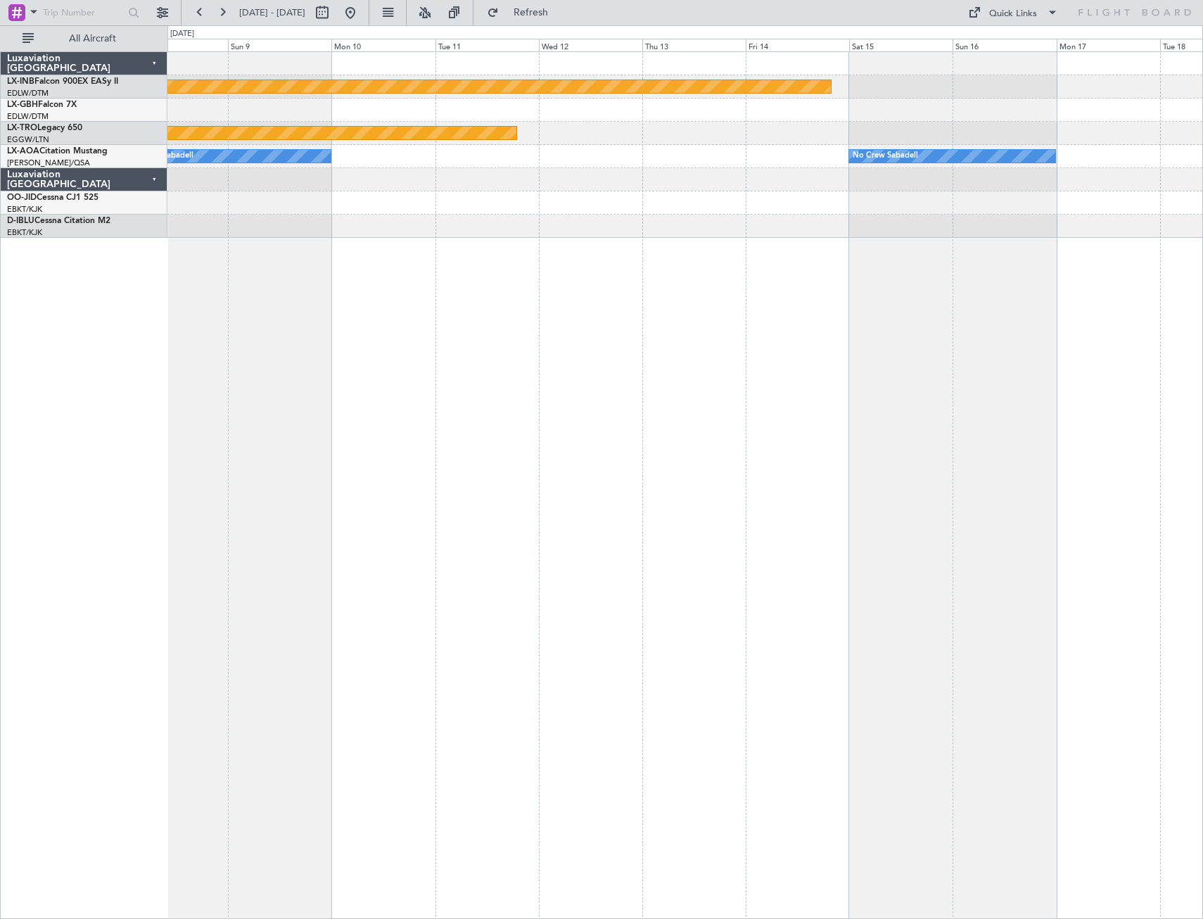
click at [763, 360] on div "Planned Maint Nurnberg Planned Maint [GEOGRAPHIC_DATA] (Riga Intl) No Crew Saba…" at bounding box center [684, 484] width 1035 height 867
click at [362, 11] on button at bounding box center [350, 12] width 23 height 23
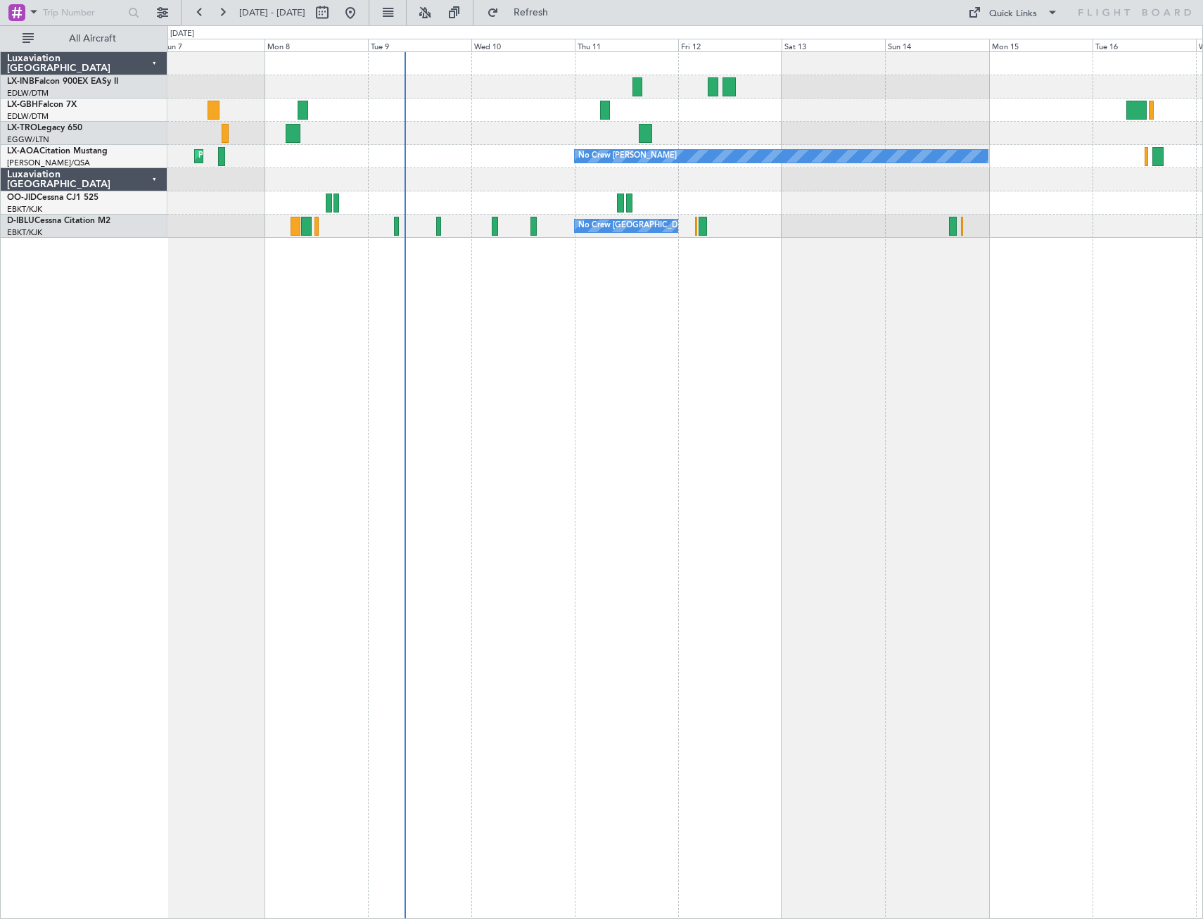
click at [585, 377] on div "Planned Maint Nurnberg Planned Maint [GEOGRAPHIC_DATA] ([GEOGRAPHIC_DATA]) No C…" at bounding box center [684, 484] width 1035 height 867
